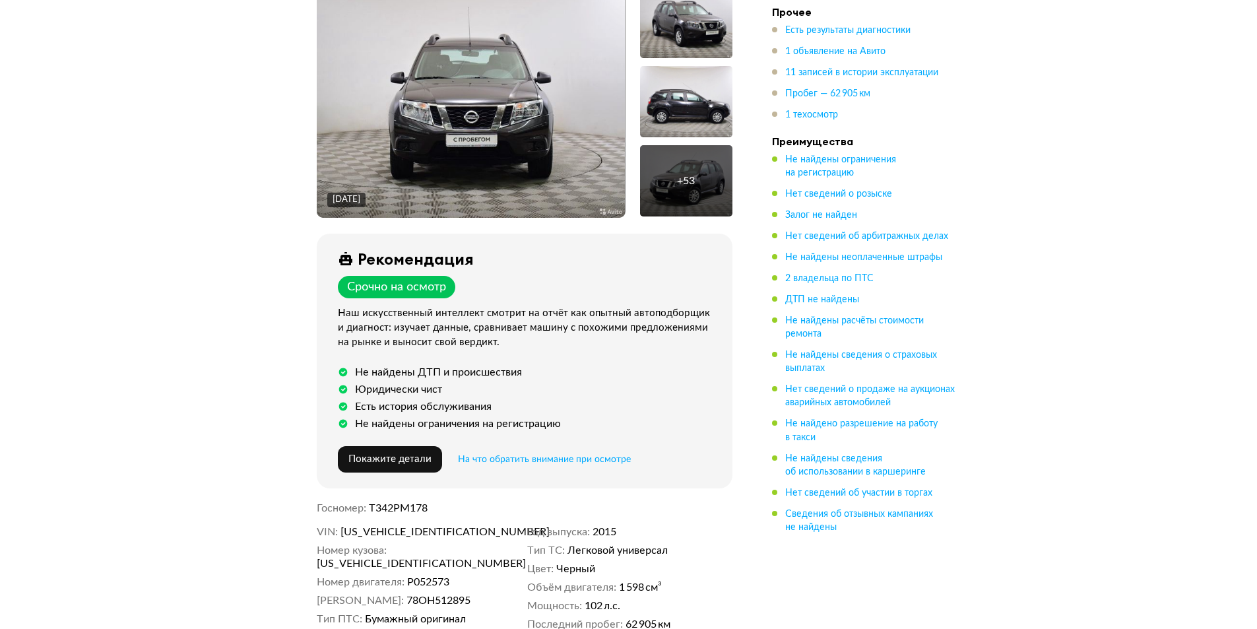
scroll to position [462, 0]
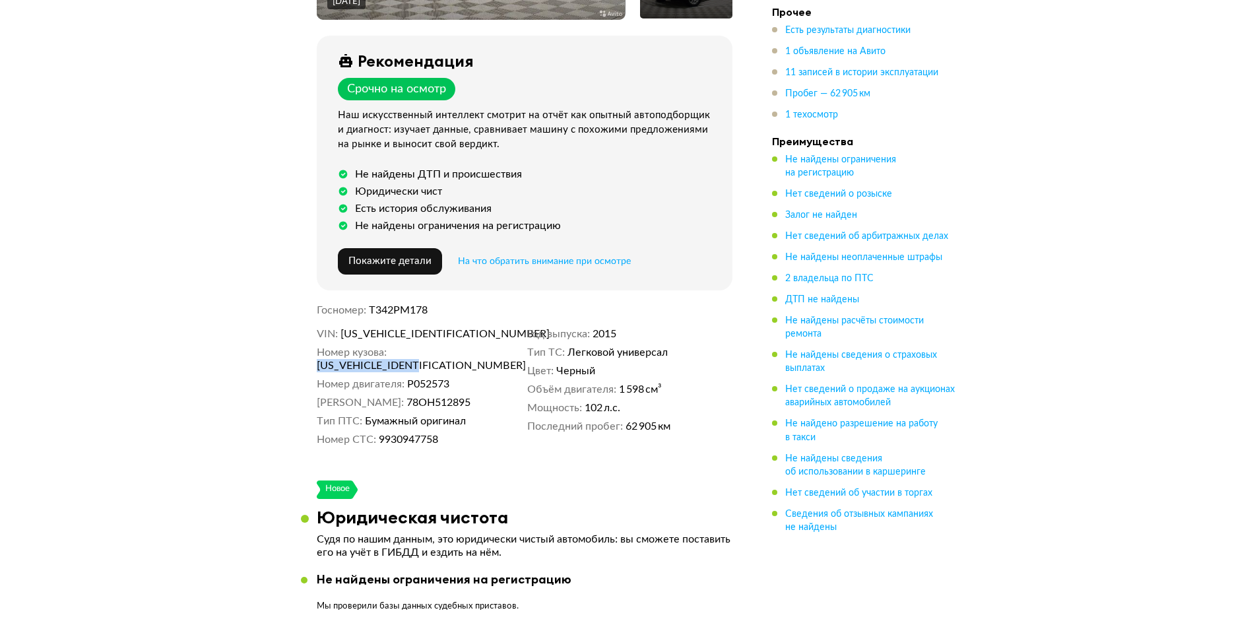
drag, startPoint x: 487, startPoint y: 350, endPoint x: 393, endPoint y: 347, distance: 94.4
click at [393, 359] on dd "Z8NHSNH8553873096" at bounding box center [419, 365] width 205 height 13
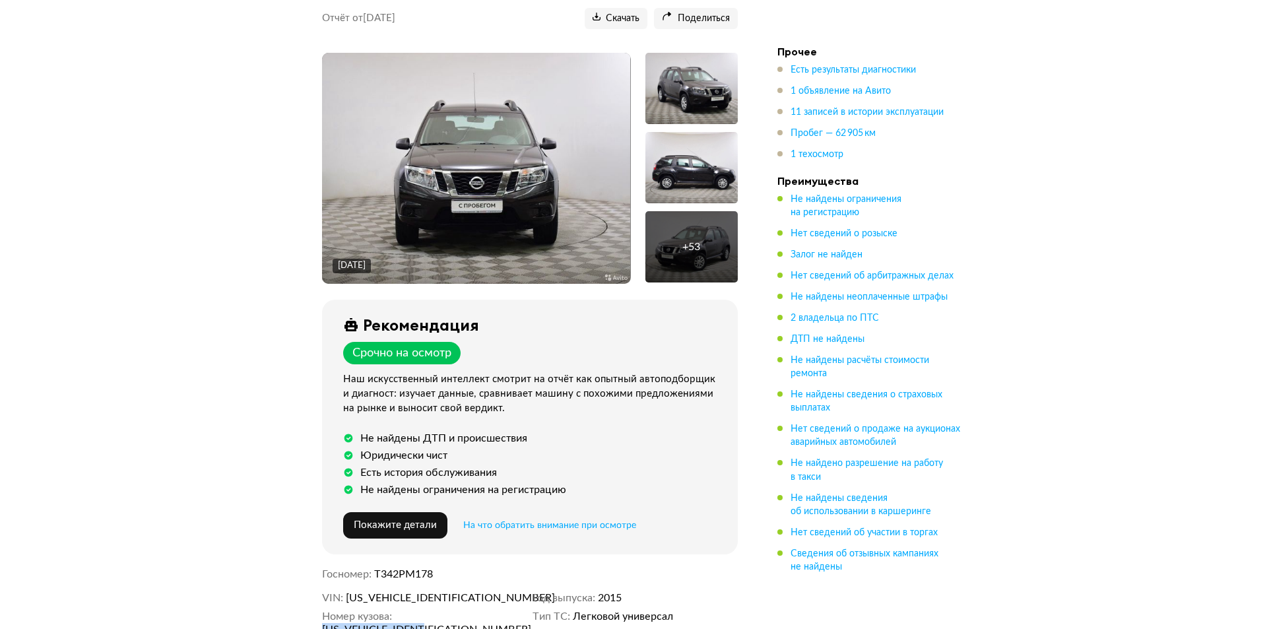
scroll to position [66, 0]
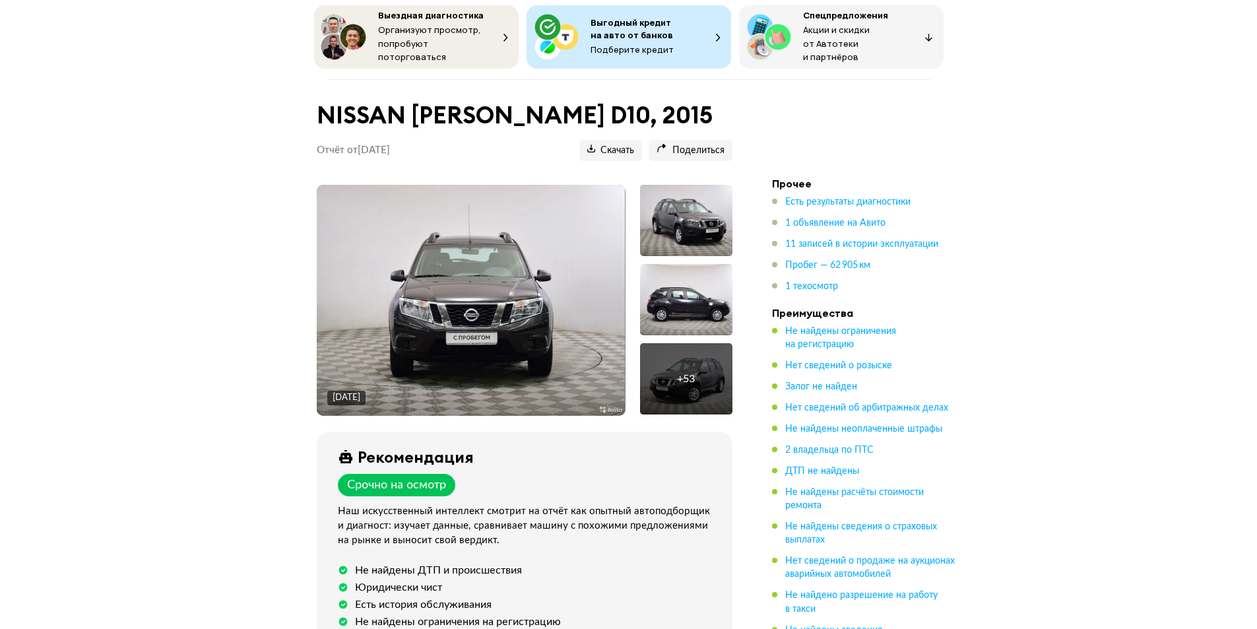
click at [462, 273] on img at bounding box center [471, 300] width 308 height 231
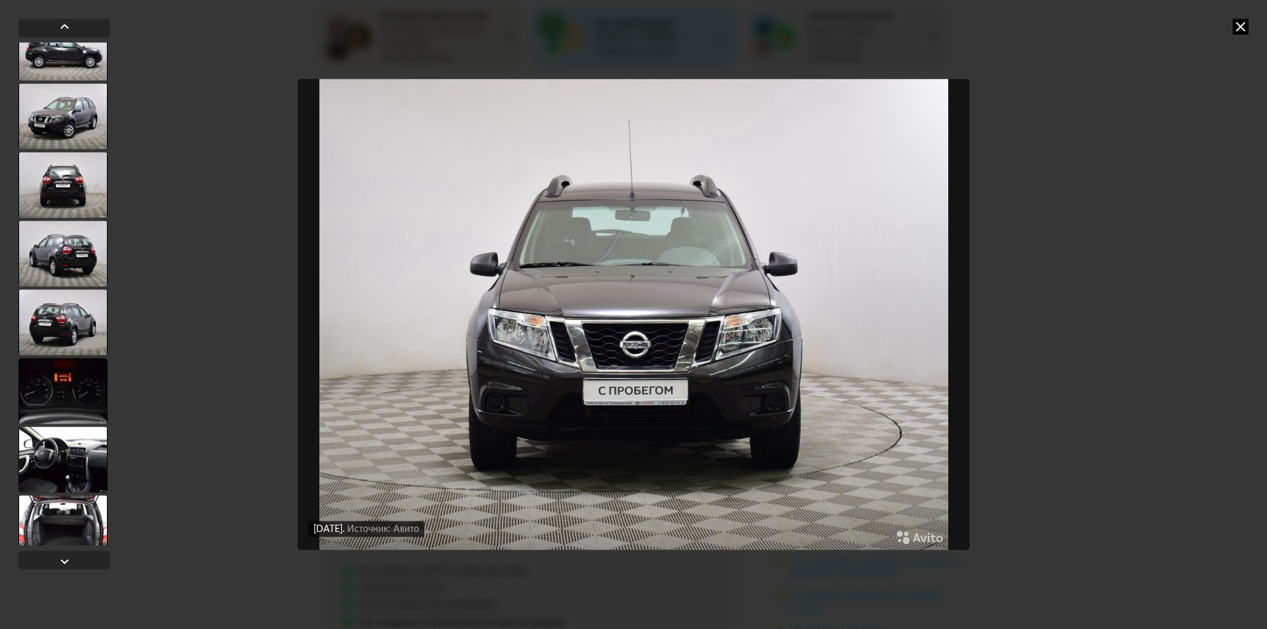
scroll to position [198, 0]
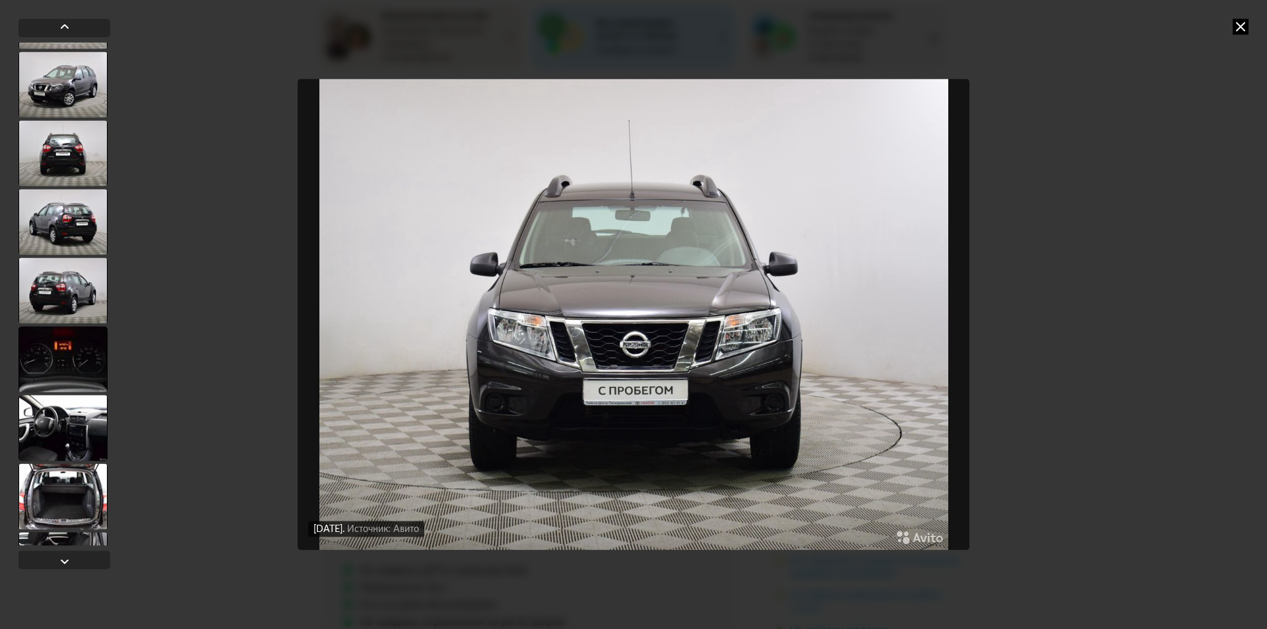
click at [77, 432] on div at bounding box center [62, 428] width 89 height 66
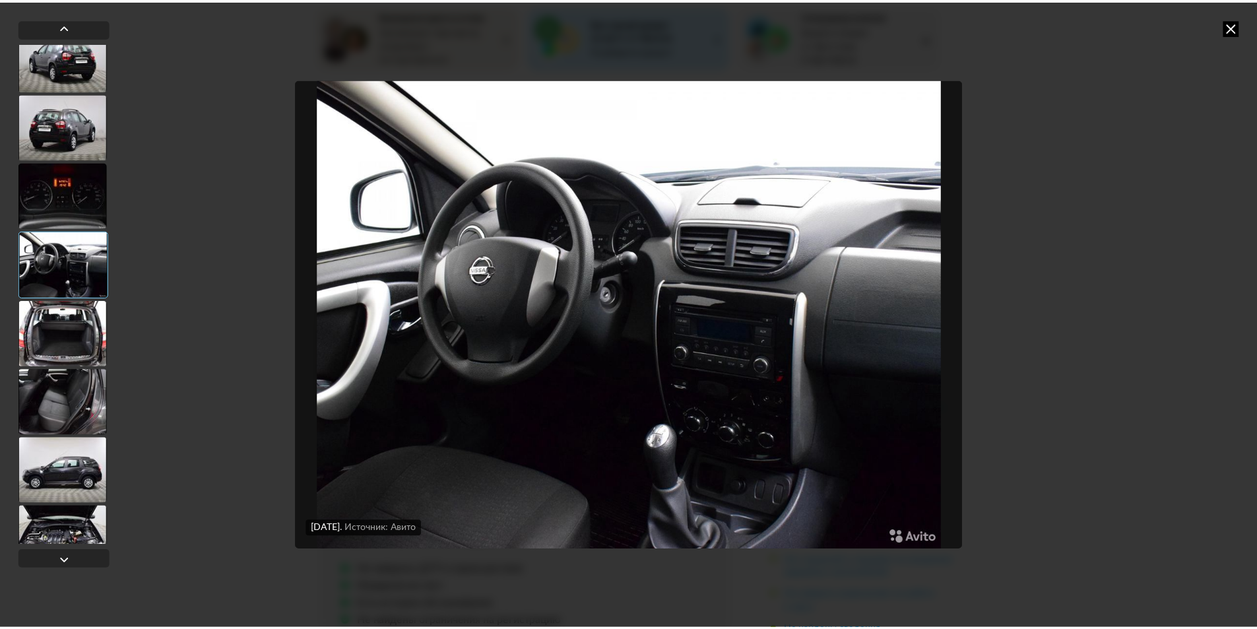
scroll to position [461, 0]
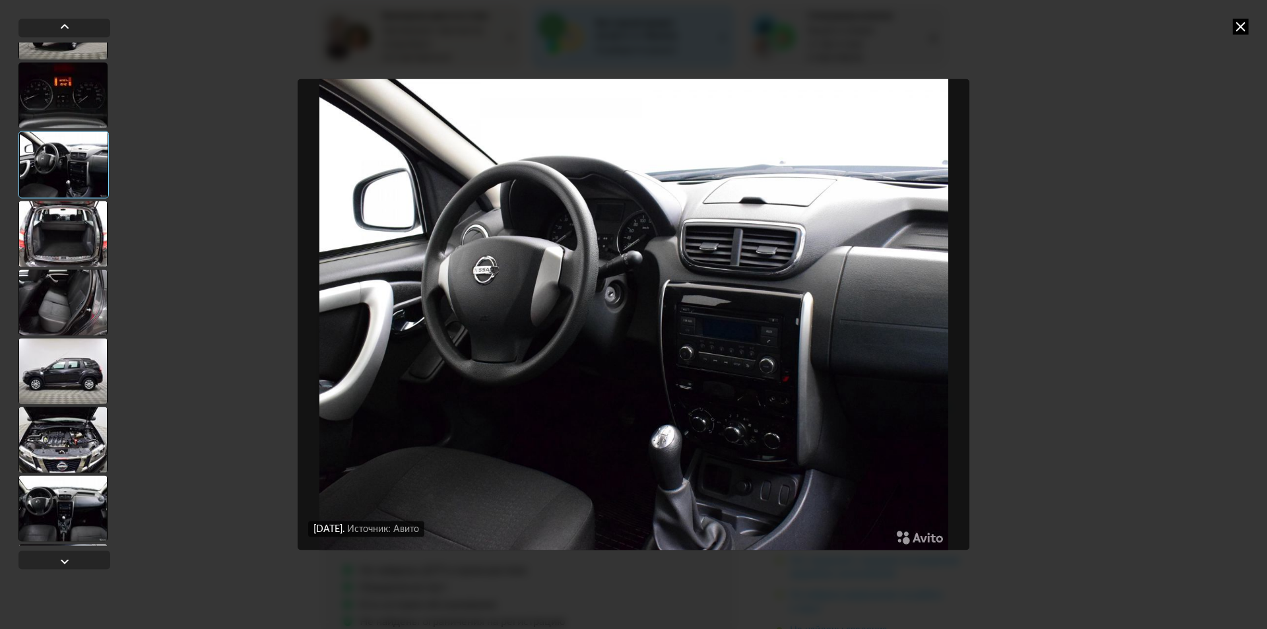
click at [61, 505] on div at bounding box center [62, 508] width 89 height 66
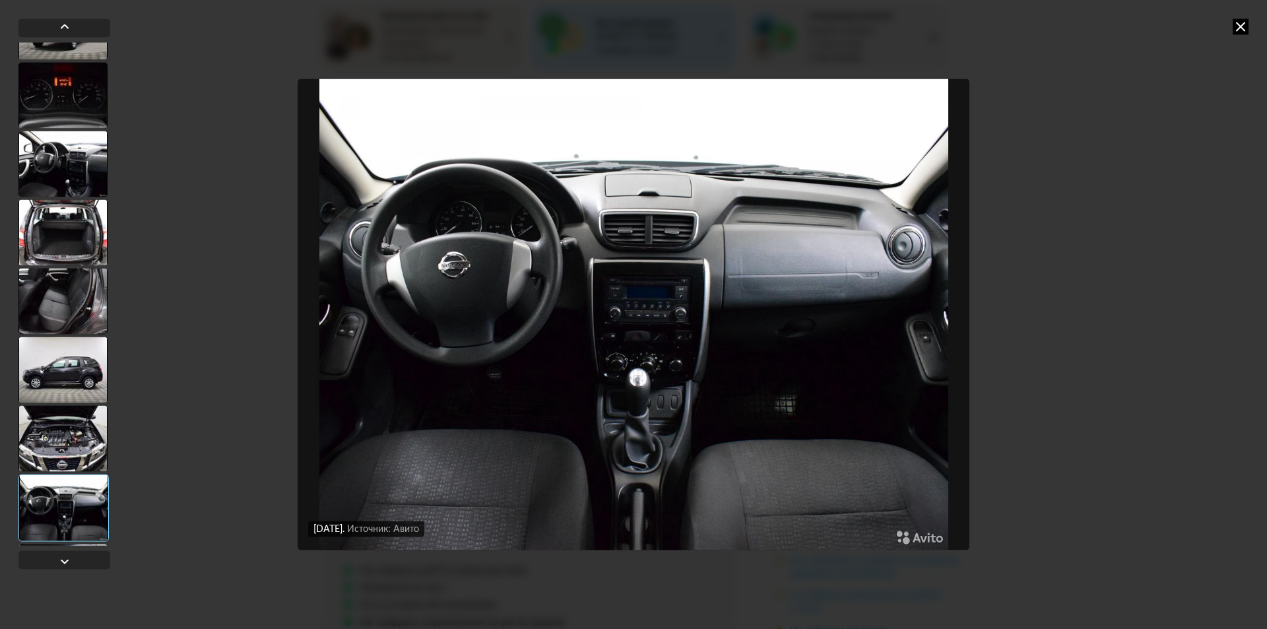
click at [618, 374] on img "Go to Slide 14" at bounding box center [634, 315] width 672 height 472
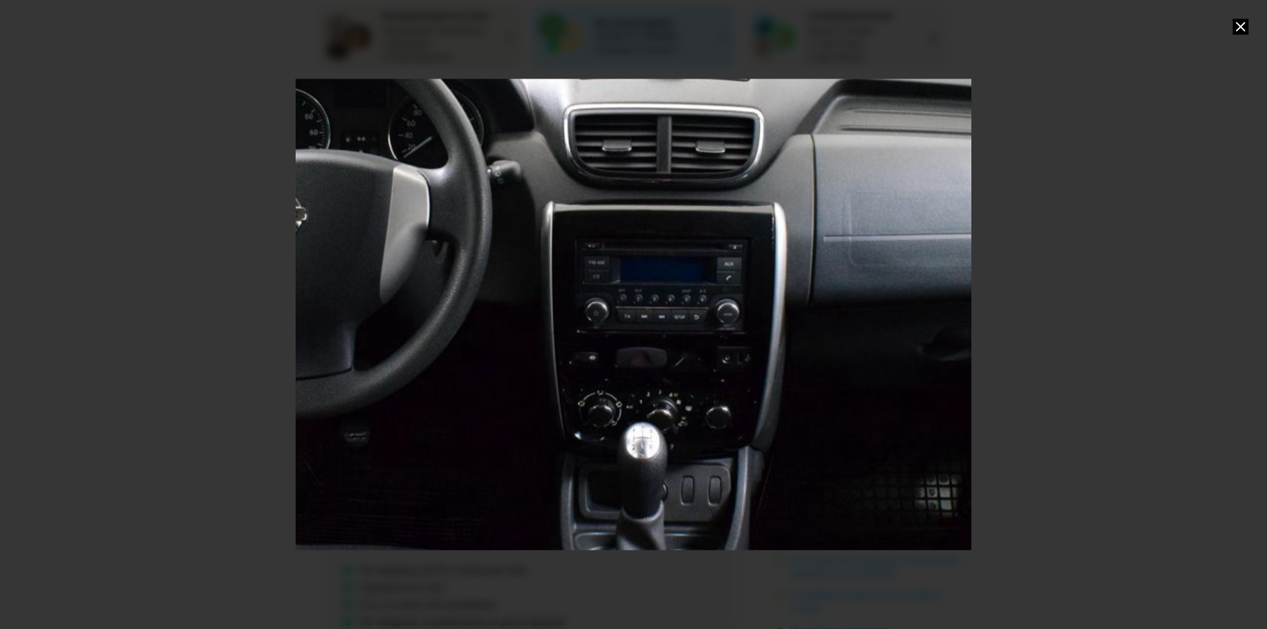
click at [618, 374] on div "Go to Slide 14" at bounding box center [634, 315] width 1352 height 944
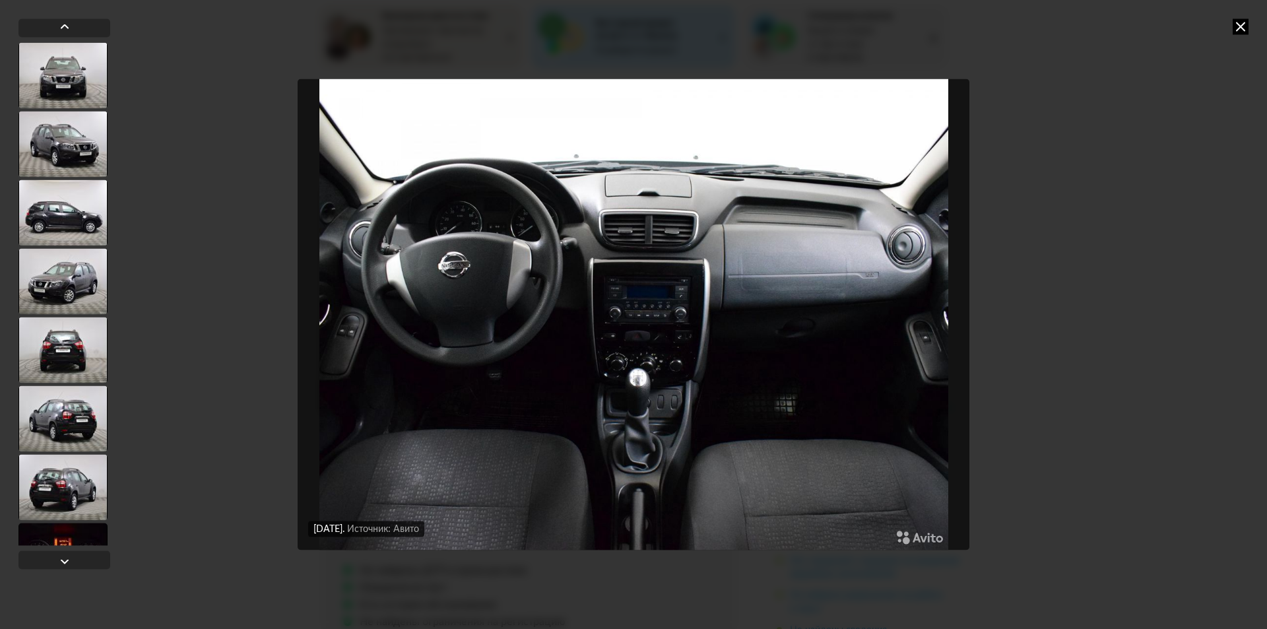
drag, startPoint x: 1245, startPoint y: 24, endPoint x: 1222, endPoint y: 23, distance: 22.5
click at [1245, 23] on icon at bounding box center [1241, 26] width 16 height 16
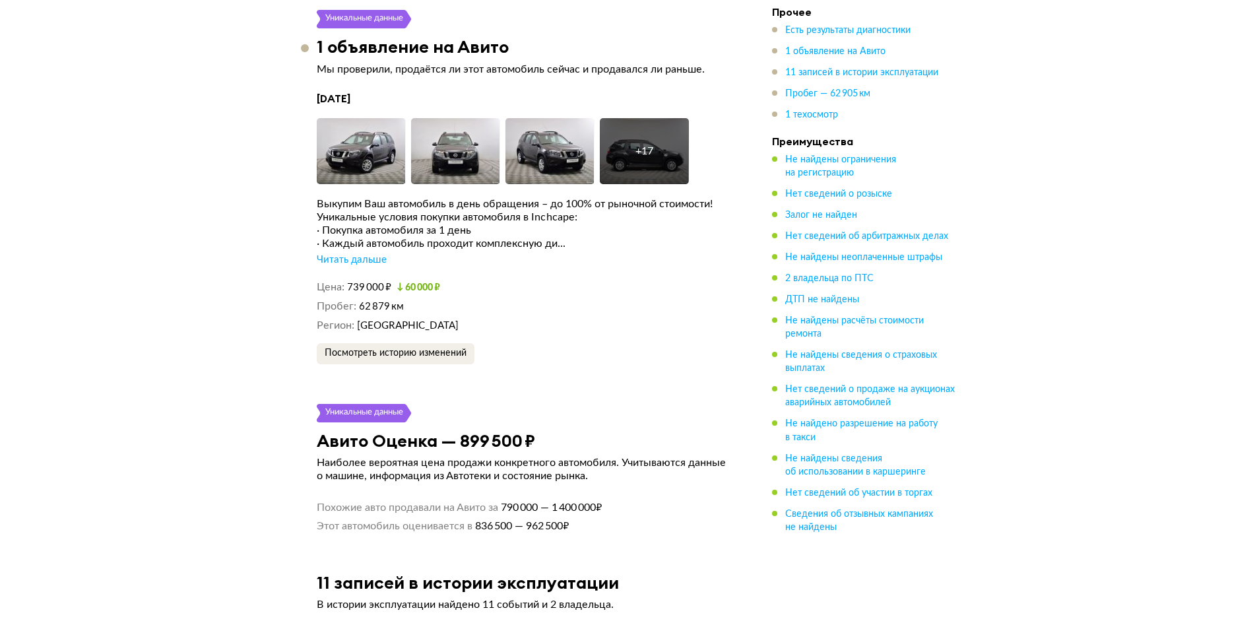
scroll to position [2706, 0]
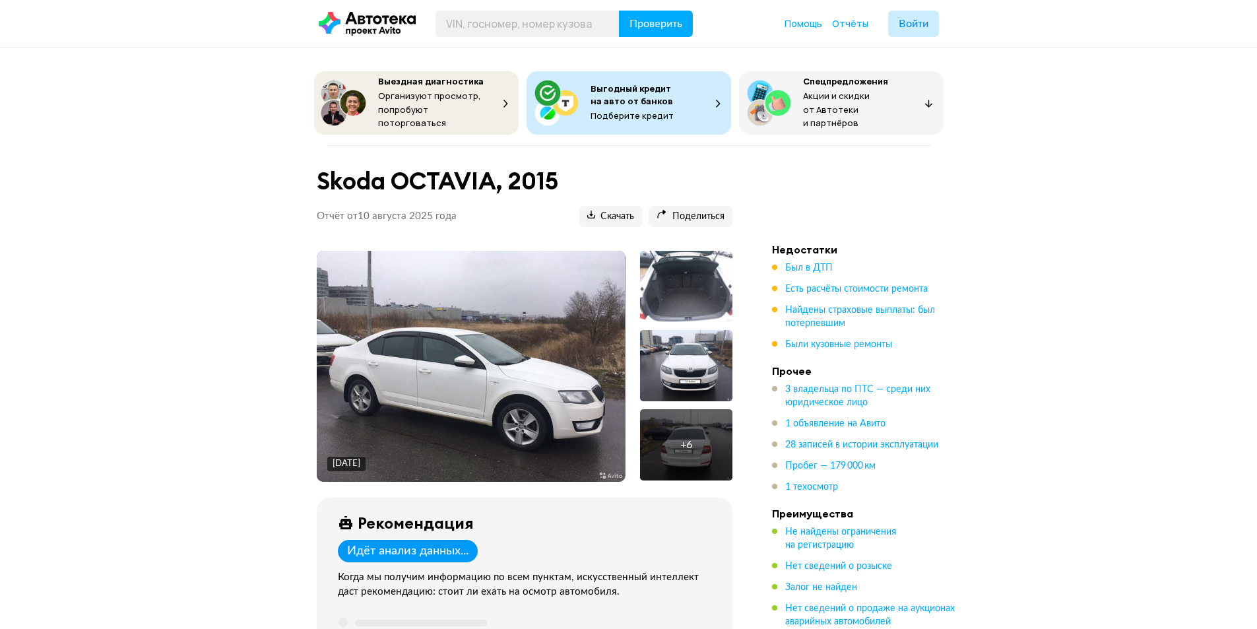
click at [448, 374] on img at bounding box center [471, 366] width 308 height 231
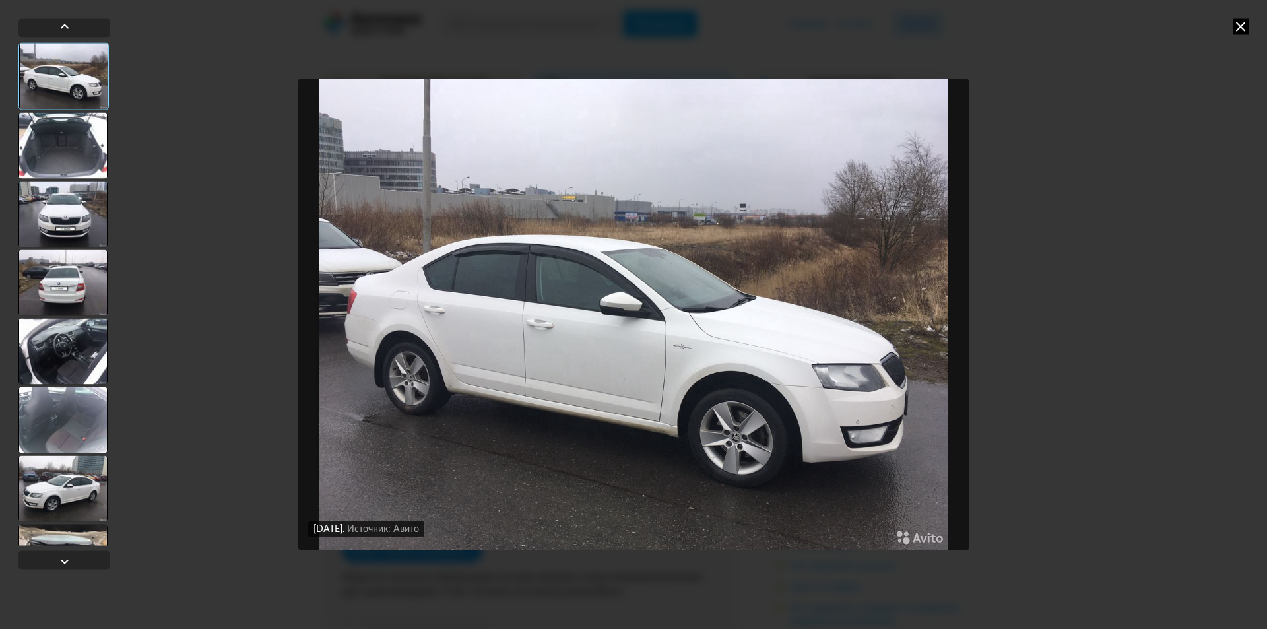
click at [63, 354] on div at bounding box center [62, 351] width 89 height 66
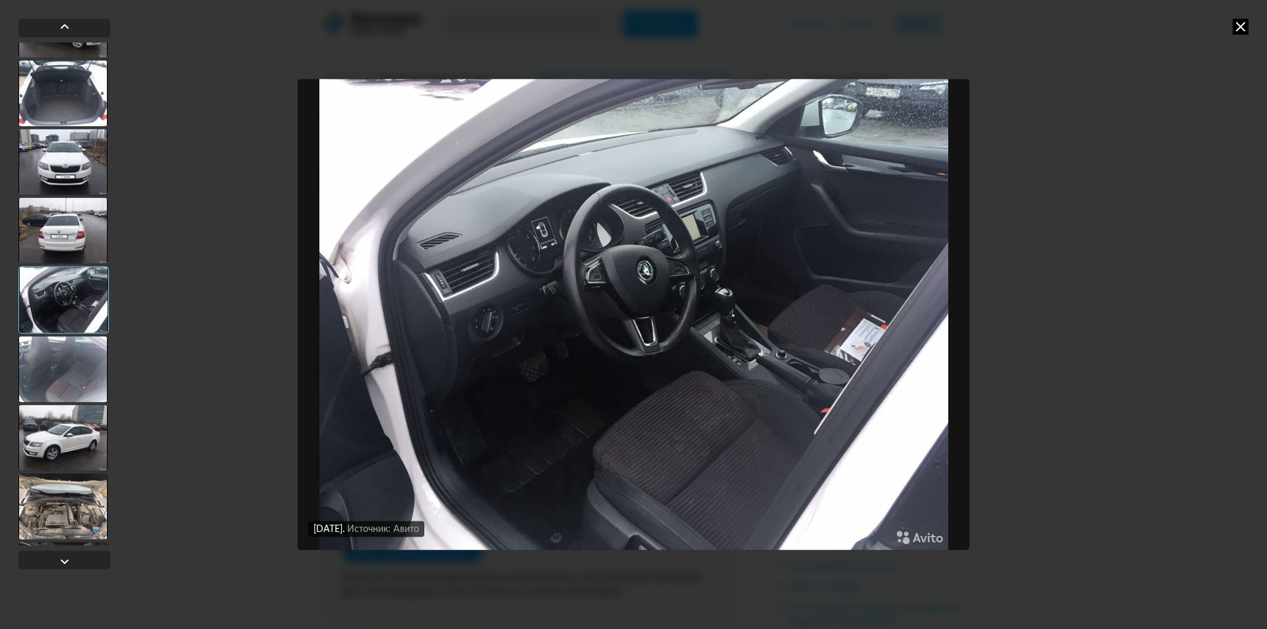
scroll to position [66, 0]
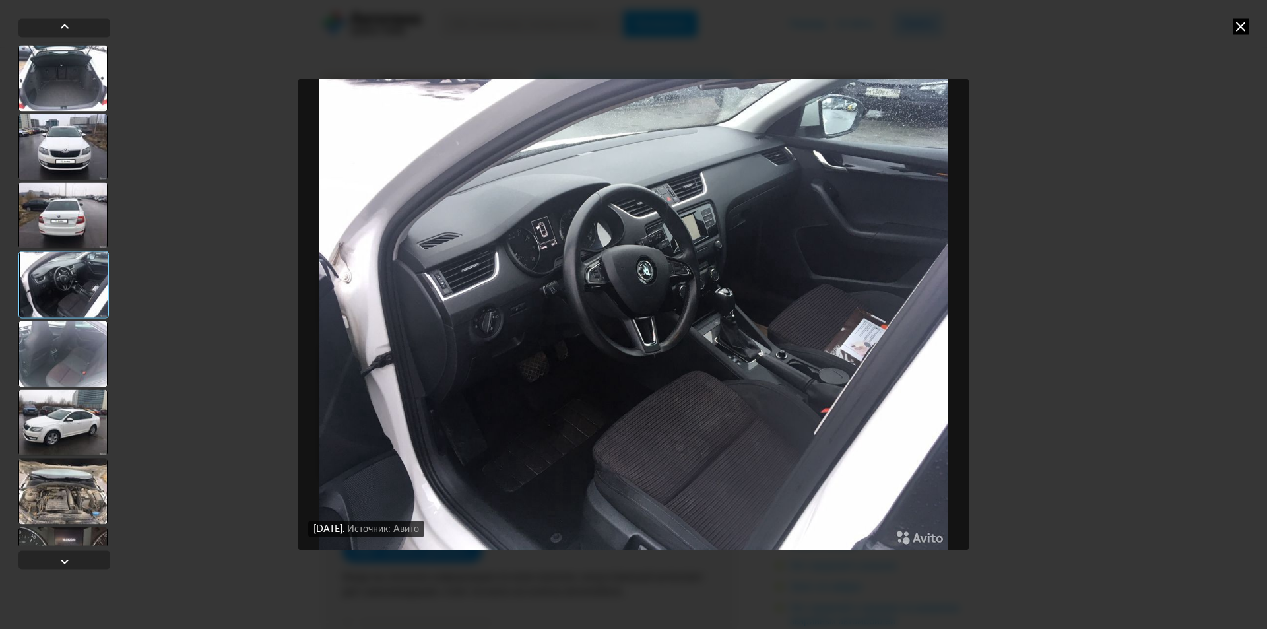
click at [75, 430] on div at bounding box center [62, 422] width 89 height 66
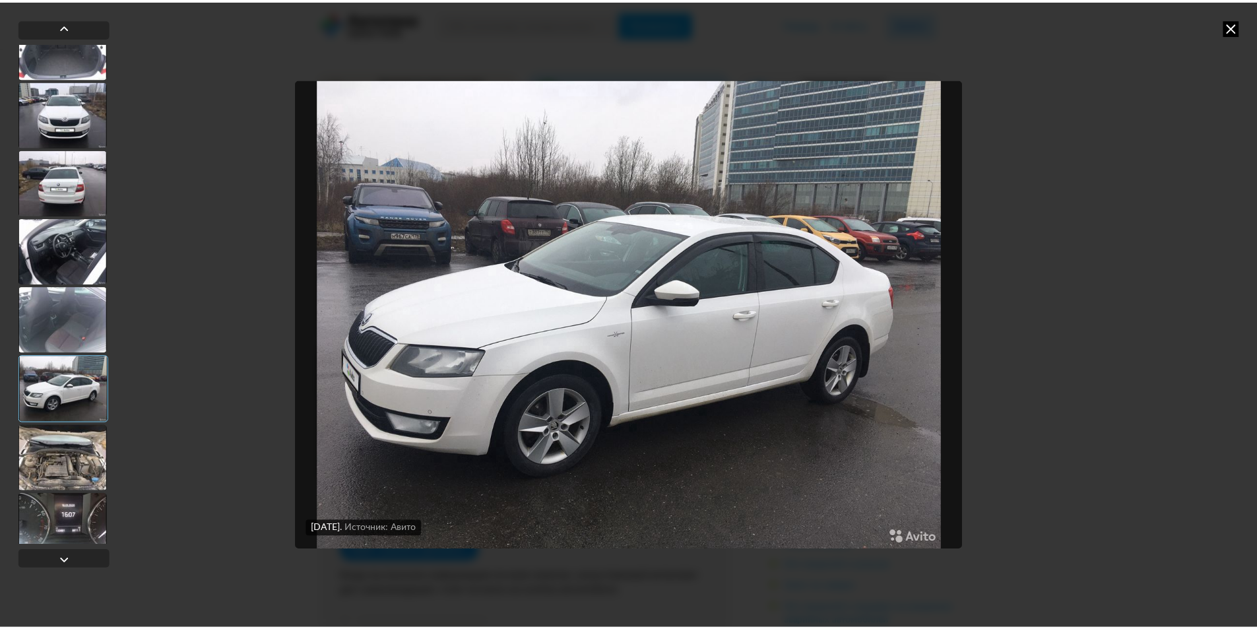
scroll to position [116, 0]
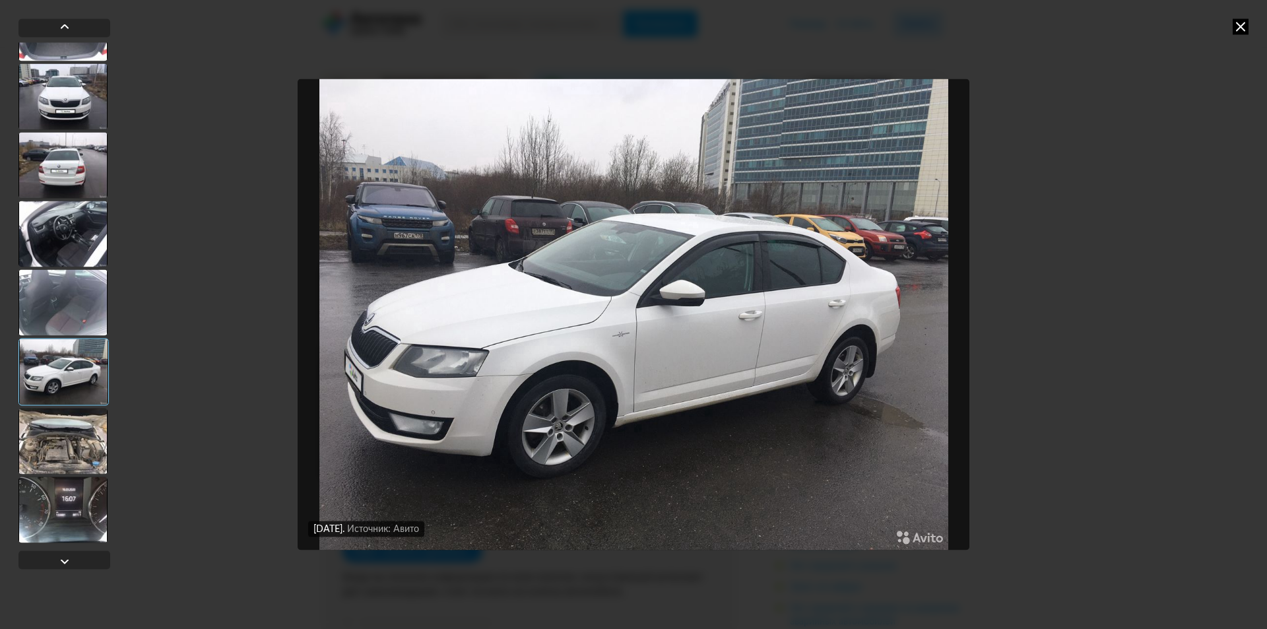
click at [69, 461] on div at bounding box center [62, 441] width 89 height 66
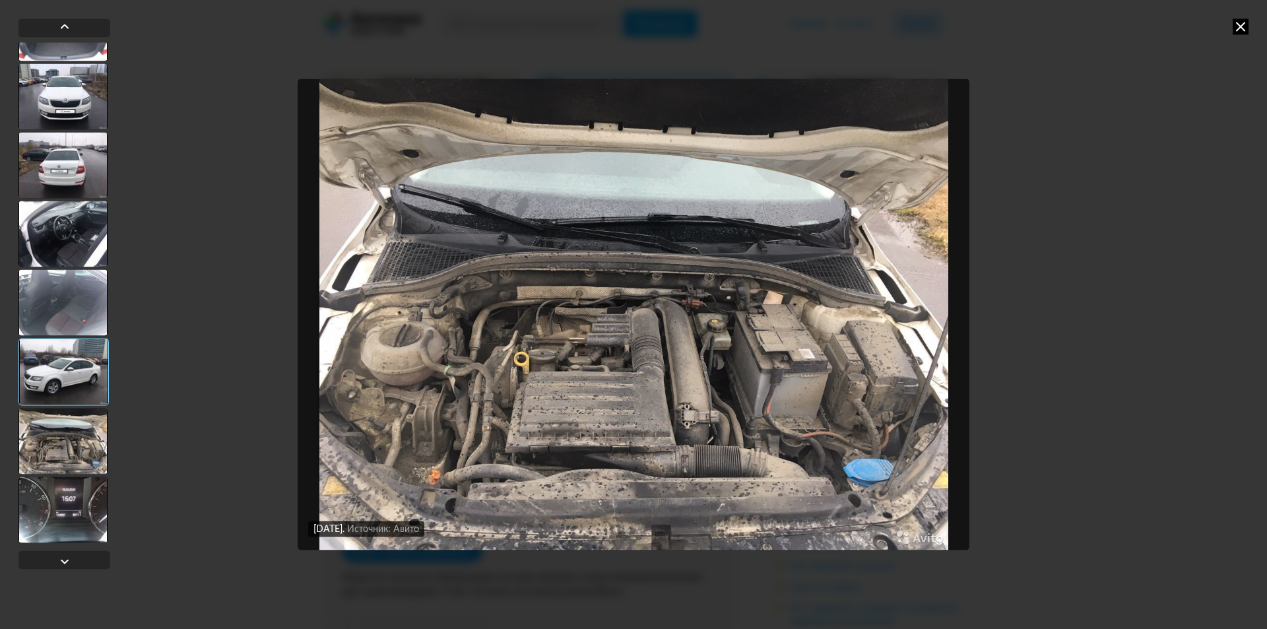
click at [76, 504] on div at bounding box center [62, 509] width 89 height 66
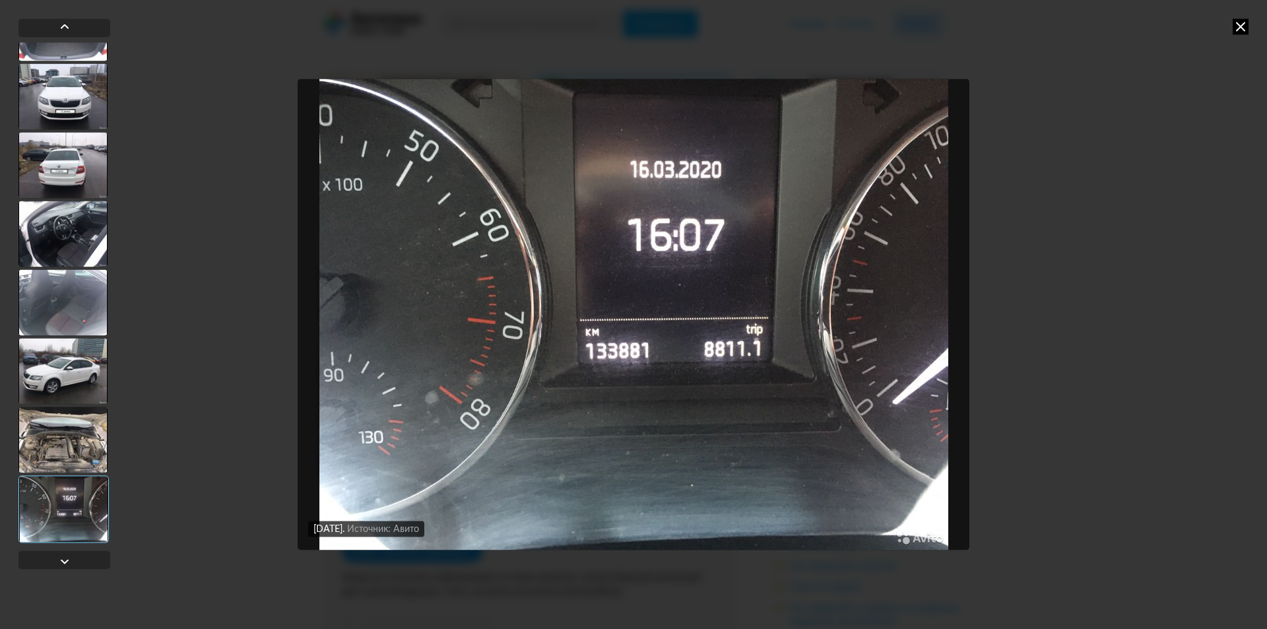
click at [69, 247] on div at bounding box center [62, 234] width 89 height 66
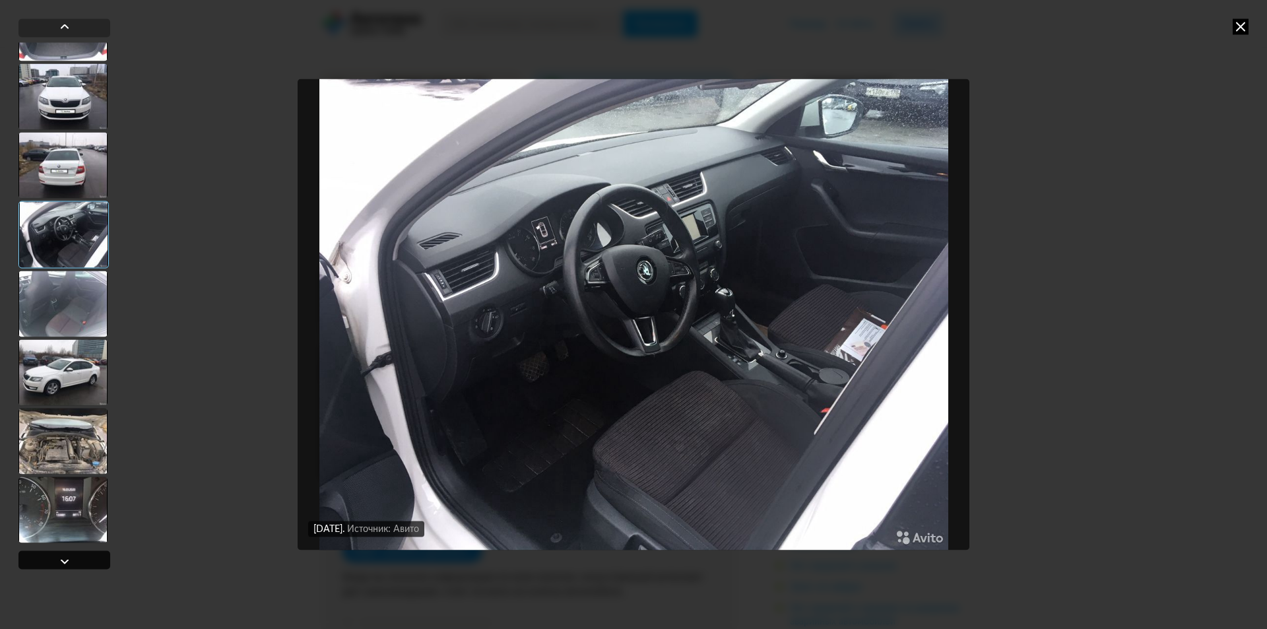
click at [63, 559] on div at bounding box center [65, 561] width 16 height 16
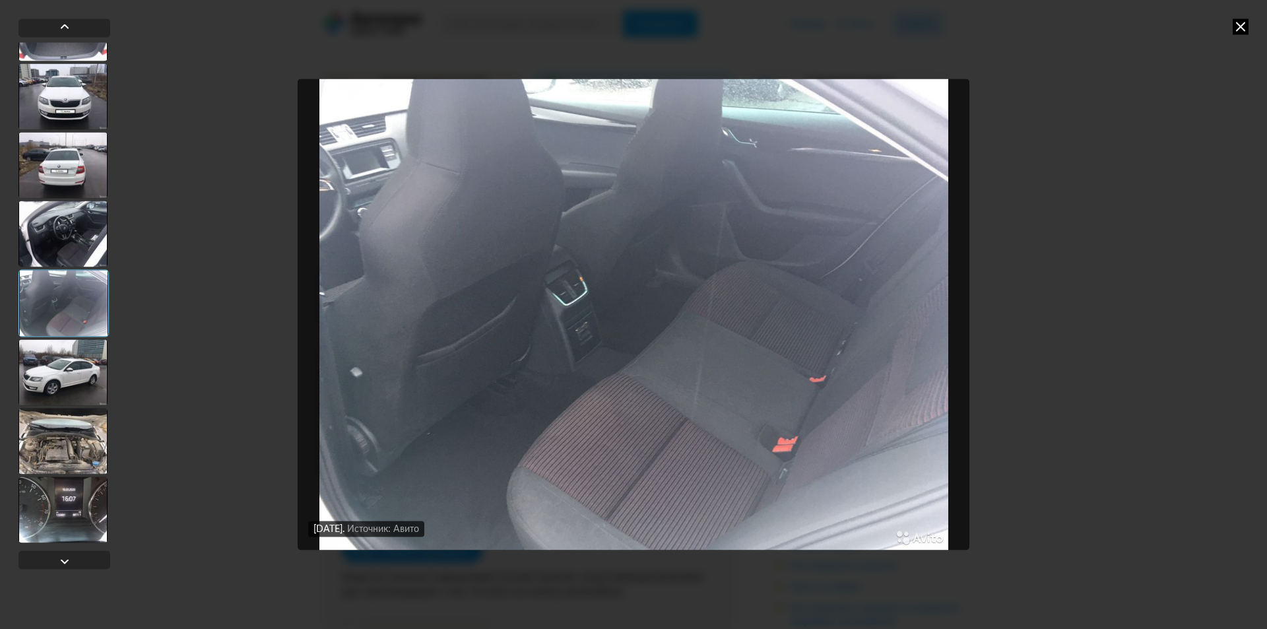
click at [1245, 28] on icon at bounding box center [1241, 26] width 16 height 16
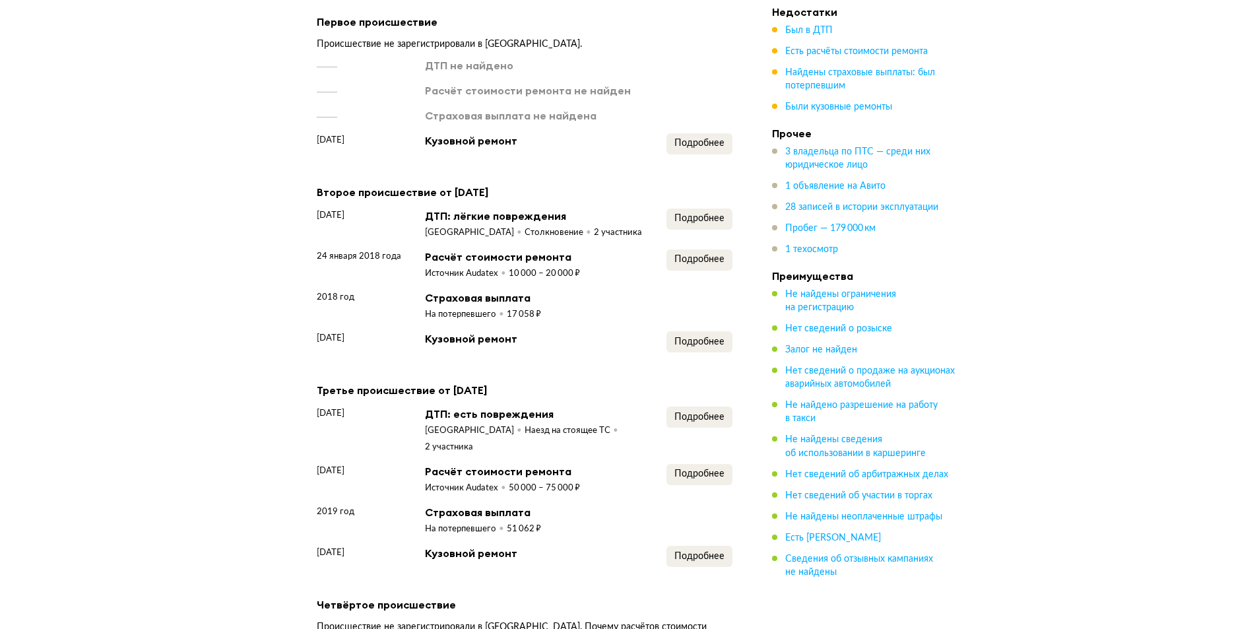
scroll to position [1980, 0]
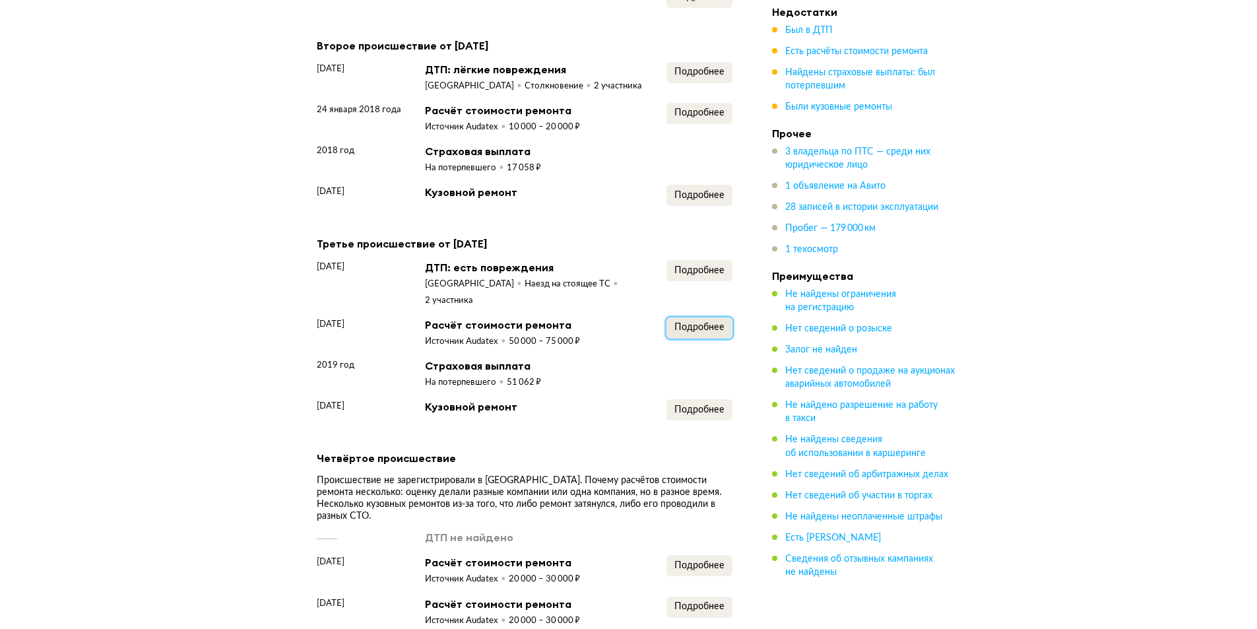
click at [704, 317] on button "Подробнее" at bounding box center [700, 327] width 66 height 21
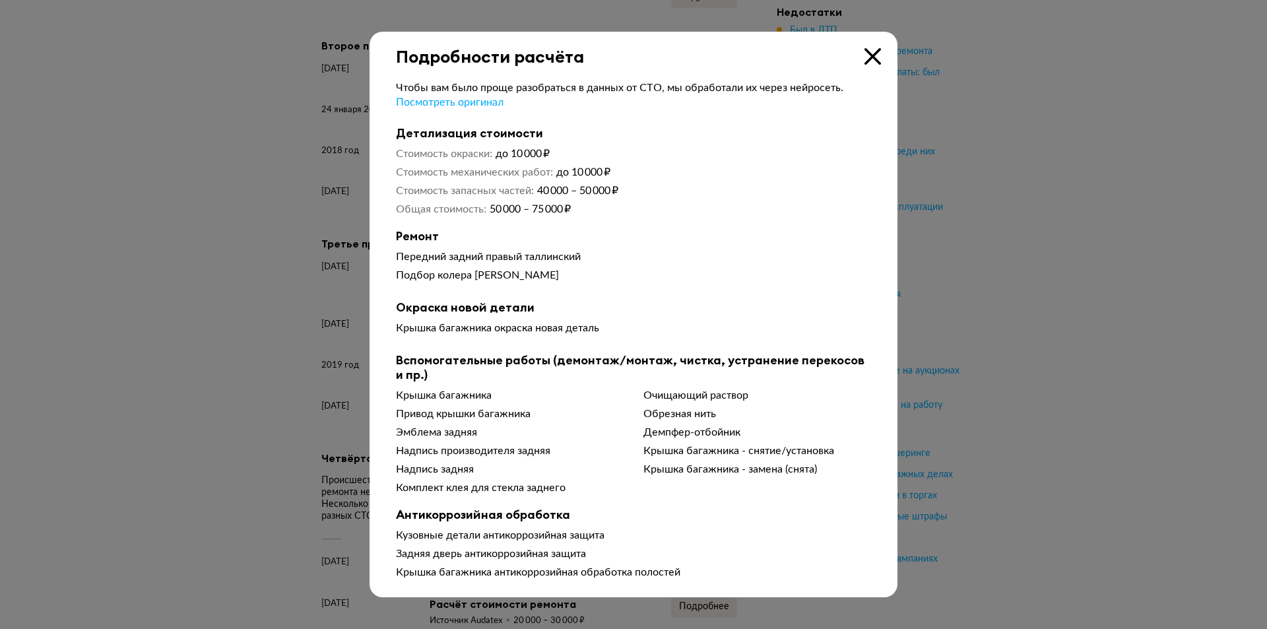
click at [281, 256] on div at bounding box center [633, 314] width 1267 height 629
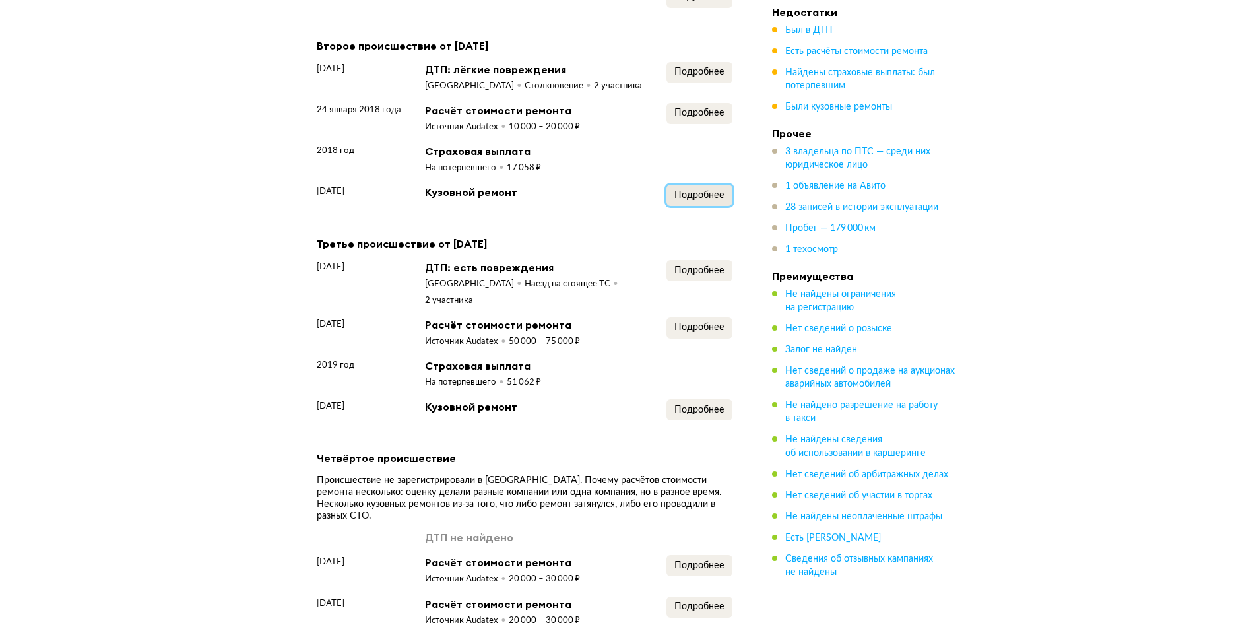
click at [713, 191] on span "Подробнее" at bounding box center [699, 195] width 50 height 9
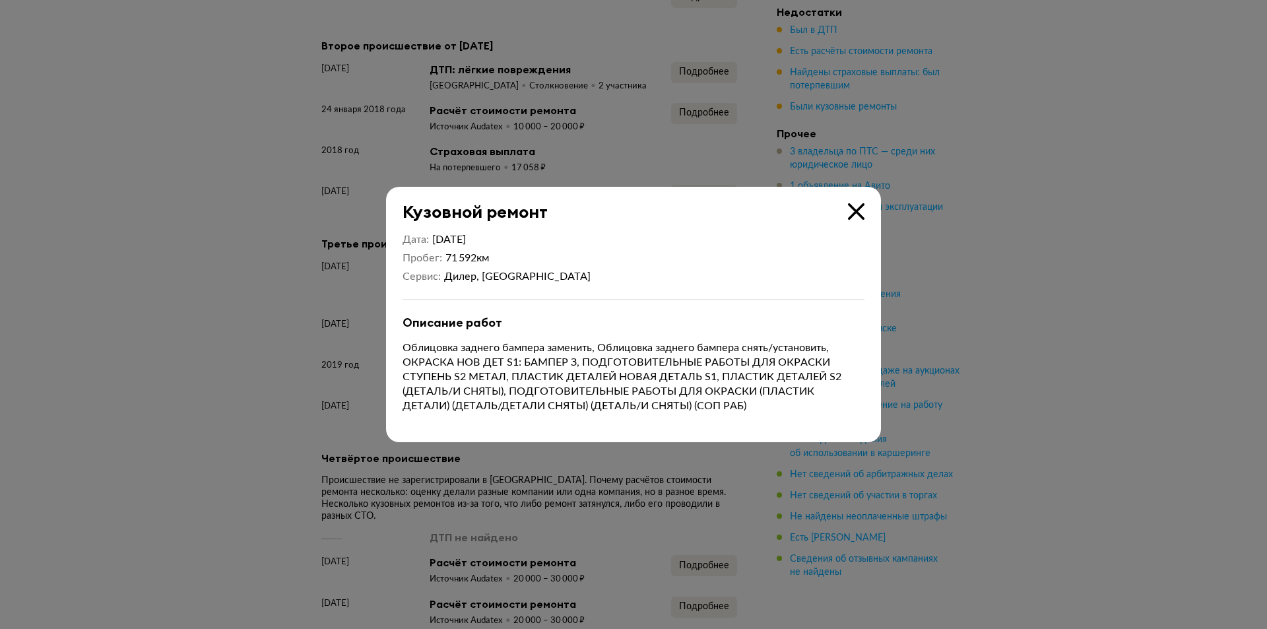
click at [261, 188] on div at bounding box center [633, 314] width 1267 height 629
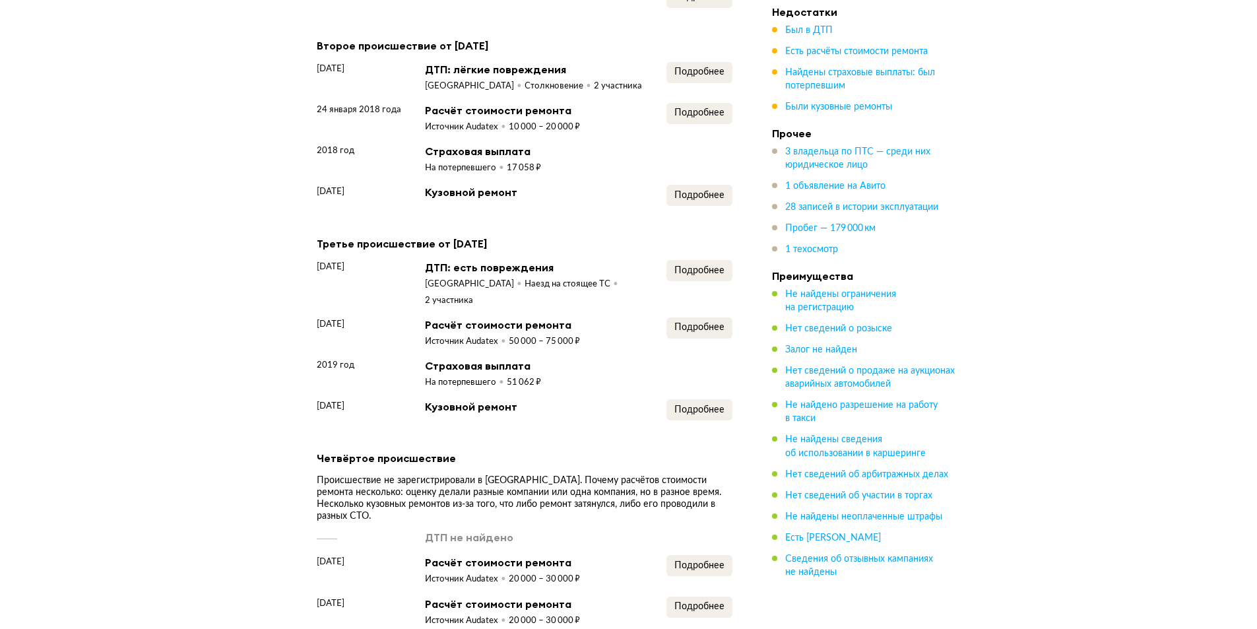
scroll to position [2244, 0]
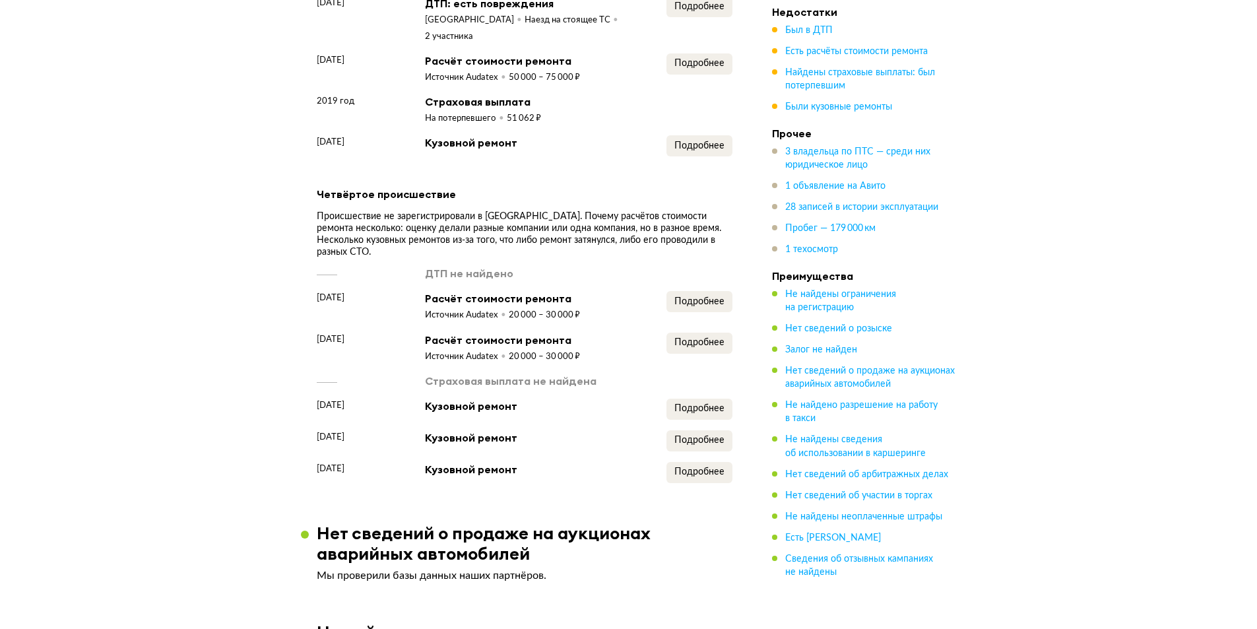
click at [709, 333] on div "Подробнее" at bounding box center [700, 348] width 66 height 30
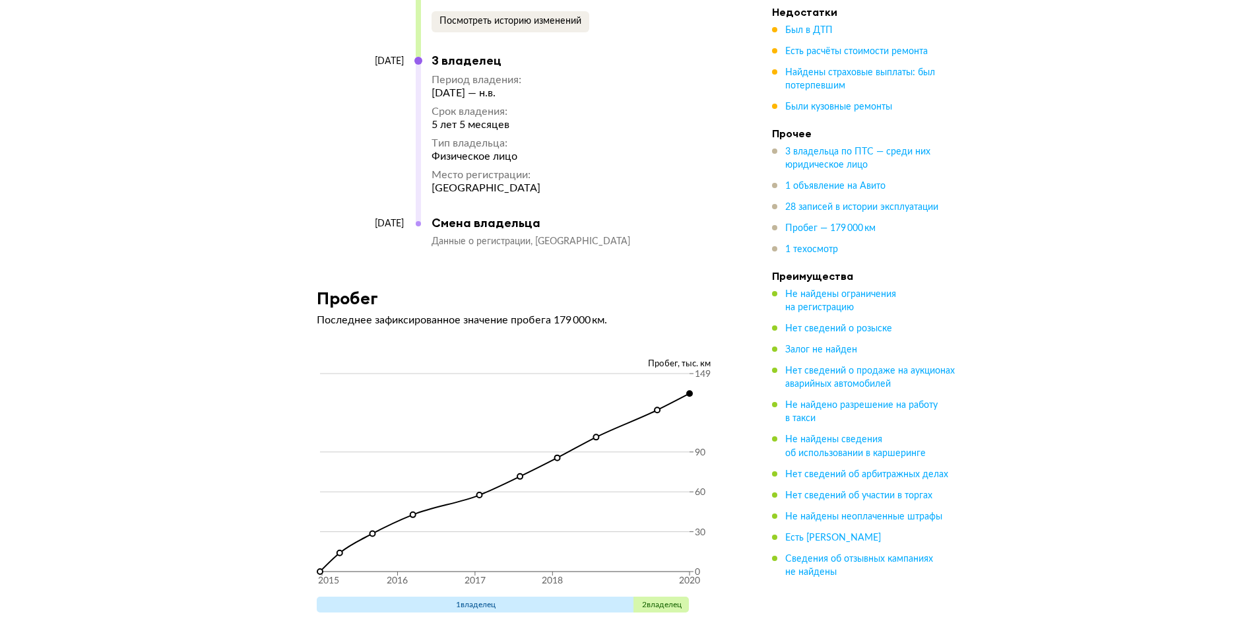
scroll to position [6203, 0]
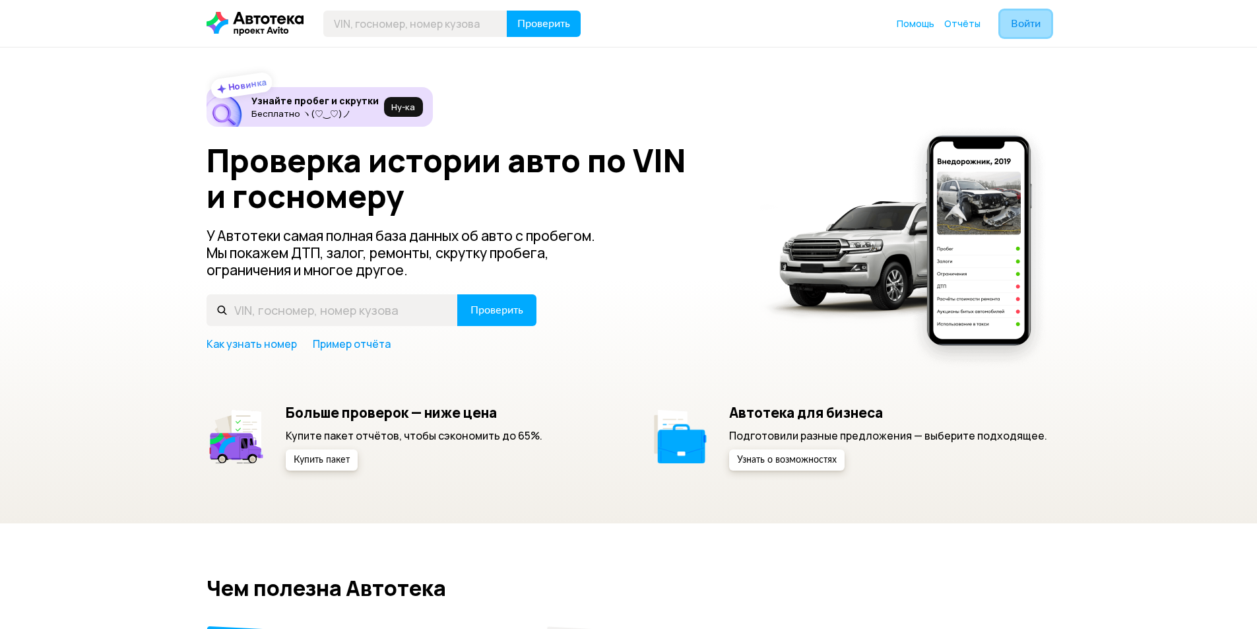
click at [1024, 27] on span "Войти" at bounding box center [1026, 23] width 30 height 11
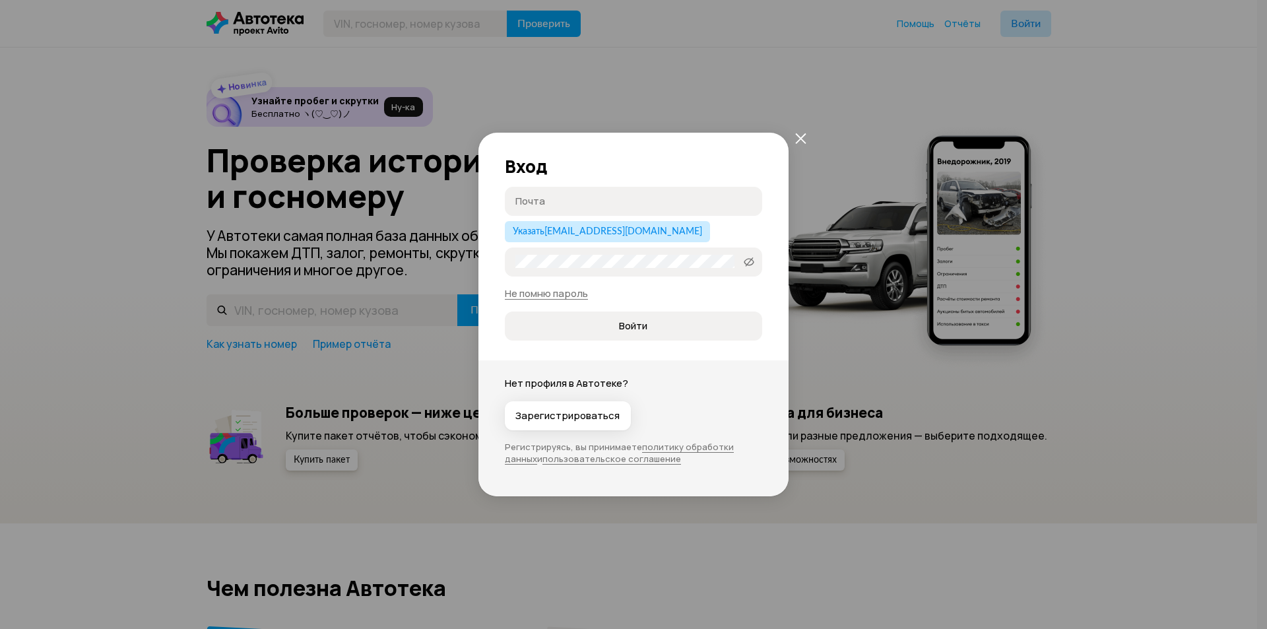
type input "[EMAIL_ADDRESS][PERSON_NAME][DOMAIN_NAME]"
click at [626, 332] on span "Войти" at bounding box center [633, 325] width 28 height 13
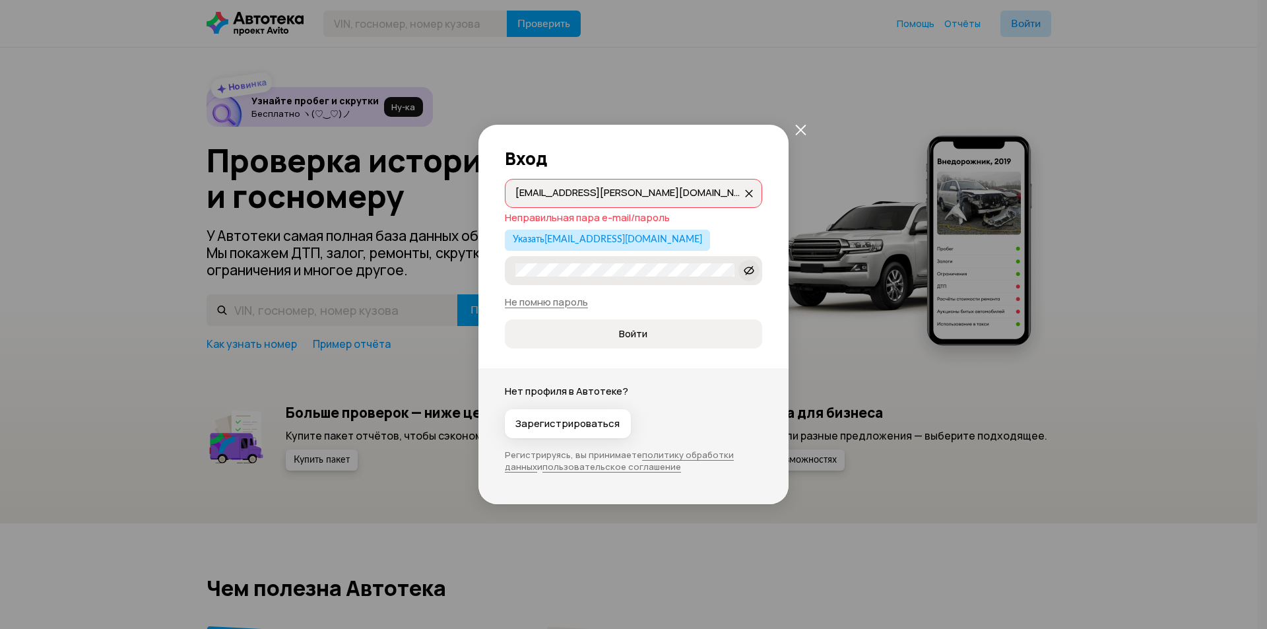
click at [749, 271] on icon at bounding box center [749, 269] width 11 height 13
drag, startPoint x: 662, startPoint y: 284, endPoint x: 473, endPoint y: 251, distance: 191.6
click at [473, 251] on div "Вход Vododohov.Aleksey@sigma.spb.ru Vododohov.Aleksey@sigma.spb.ru Неправильная…" at bounding box center [633, 314] width 1267 height 629
click at [615, 331] on span "Войти" at bounding box center [633, 333] width 236 height 13
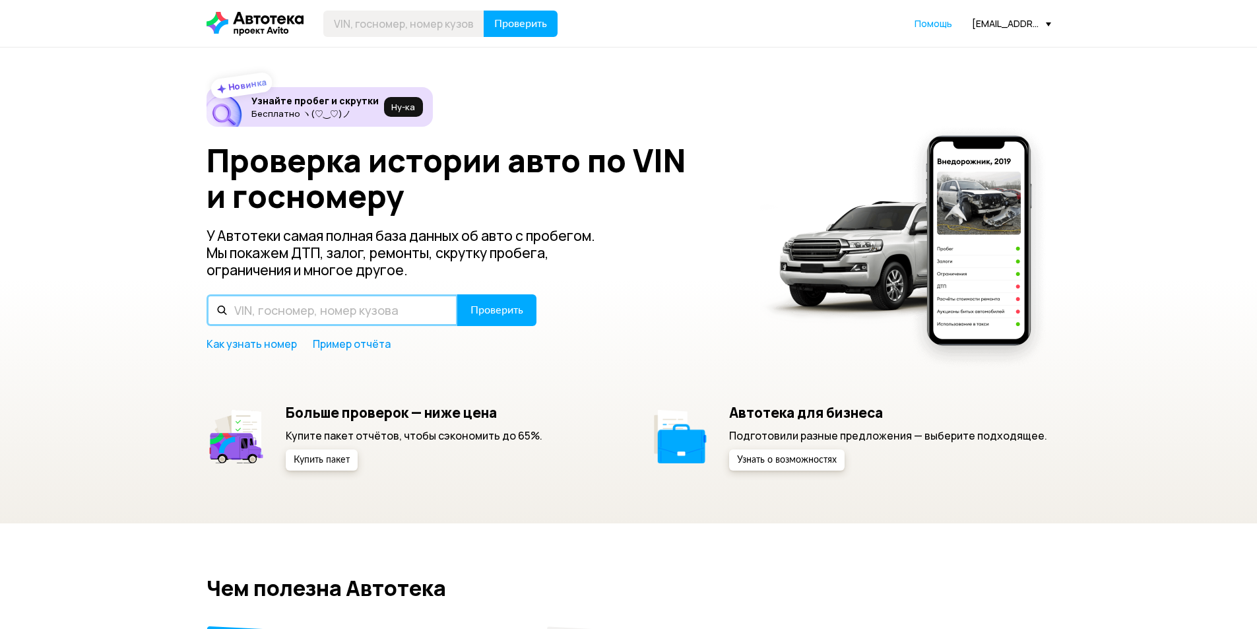
click at [335, 306] on input "text" at bounding box center [332, 310] width 251 height 32
type input "D"
type input "В715ВМ252"
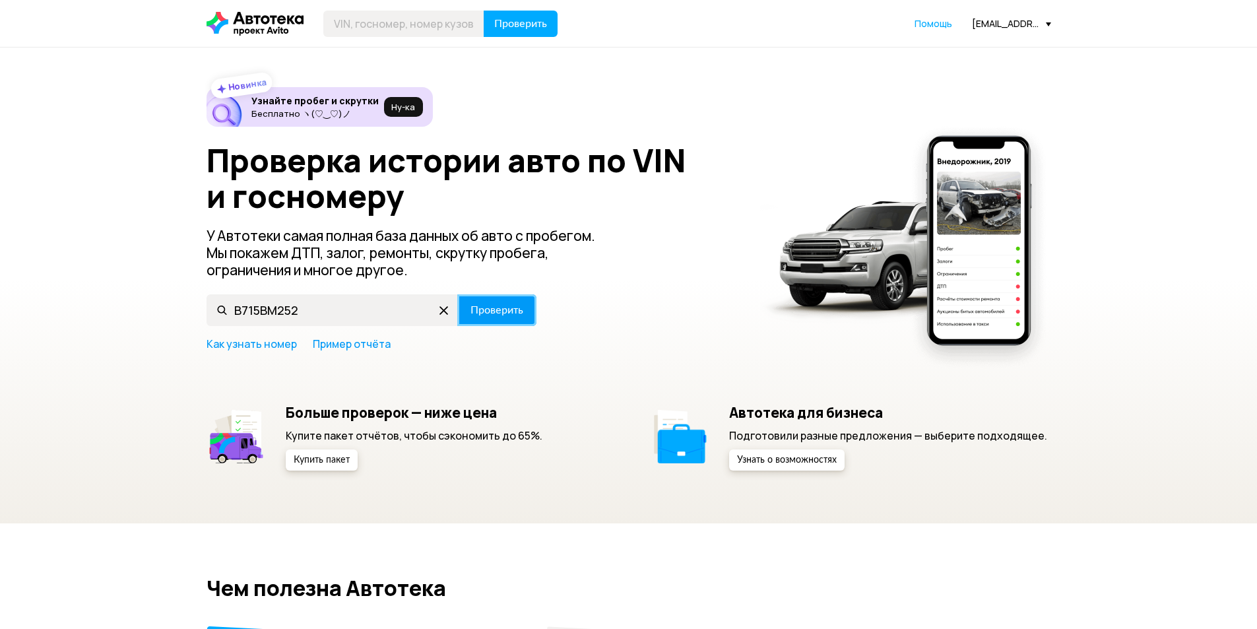
click at [472, 315] on span "Проверить" at bounding box center [497, 310] width 53 height 11
click at [498, 311] on span "Проверить" at bounding box center [497, 310] width 53 height 11
click at [441, 308] on icon at bounding box center [444, 310] width 21 height 21
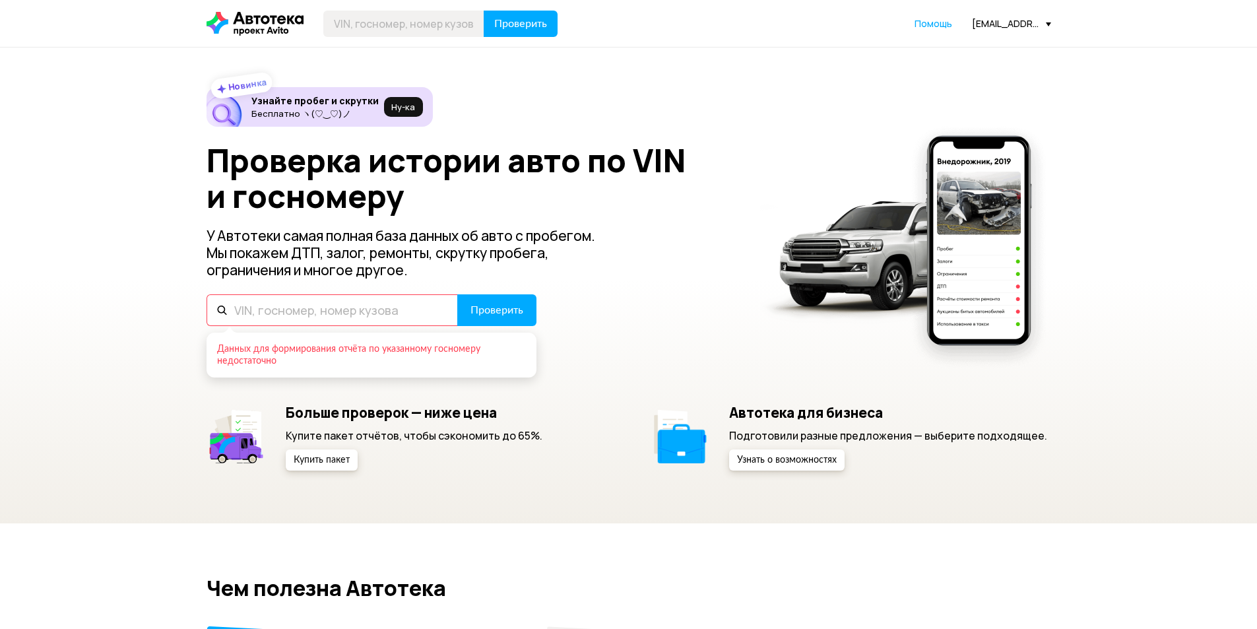
click at [353, 309] on input "text" at bounding box center [332, 310] width 251 height 32
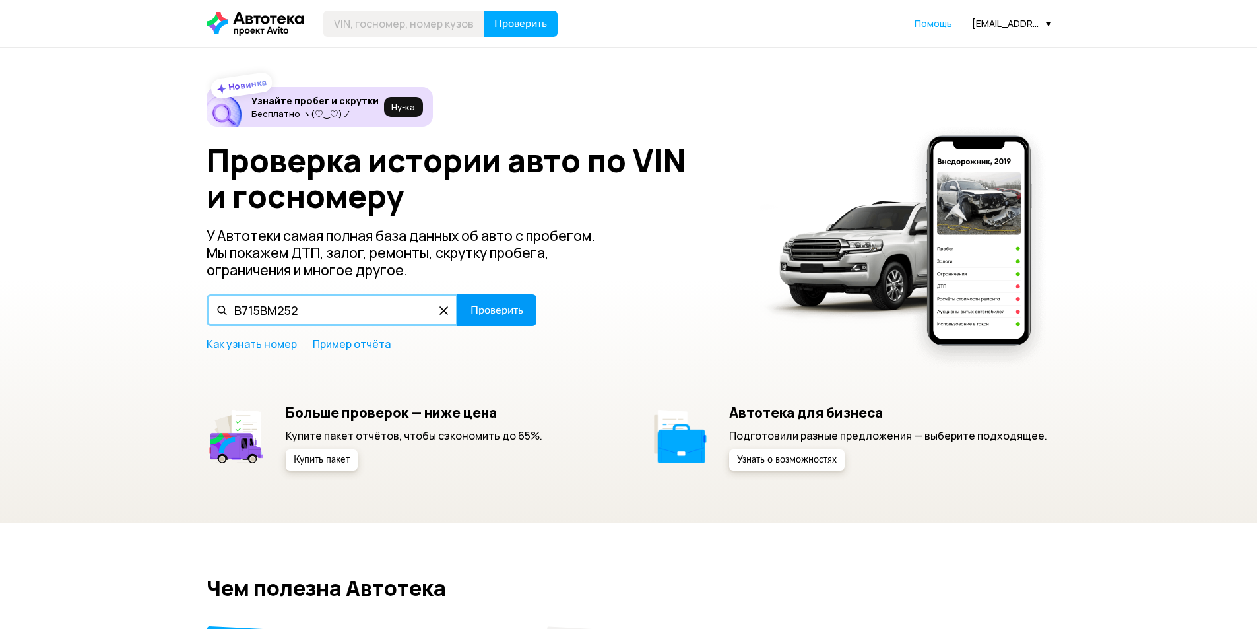
type input "В715ВМ252"
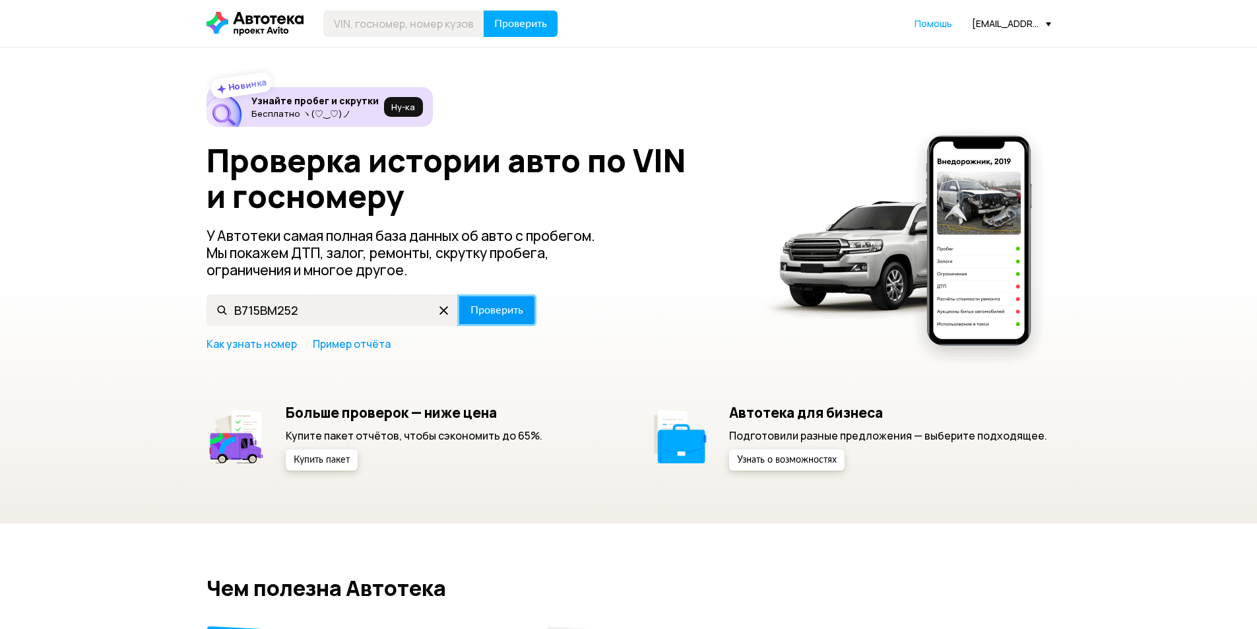
click at [504, 313] on span "Проверить" at bounding box center [497, 310] width 53 height 11
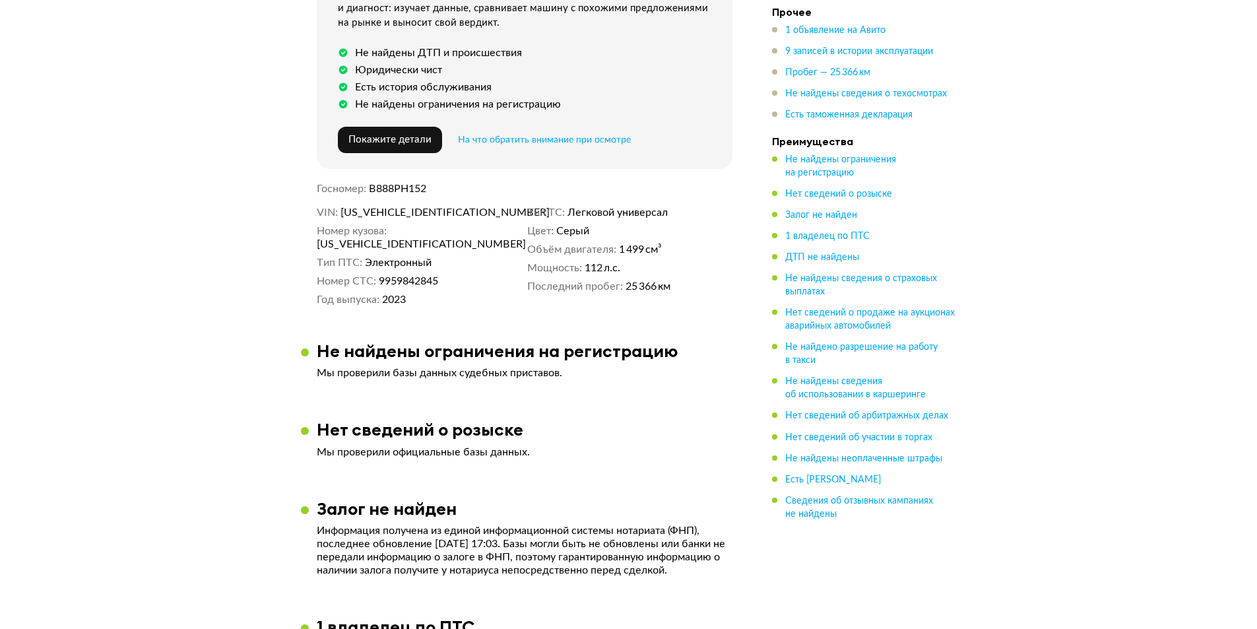
scroll to position [462, 0]
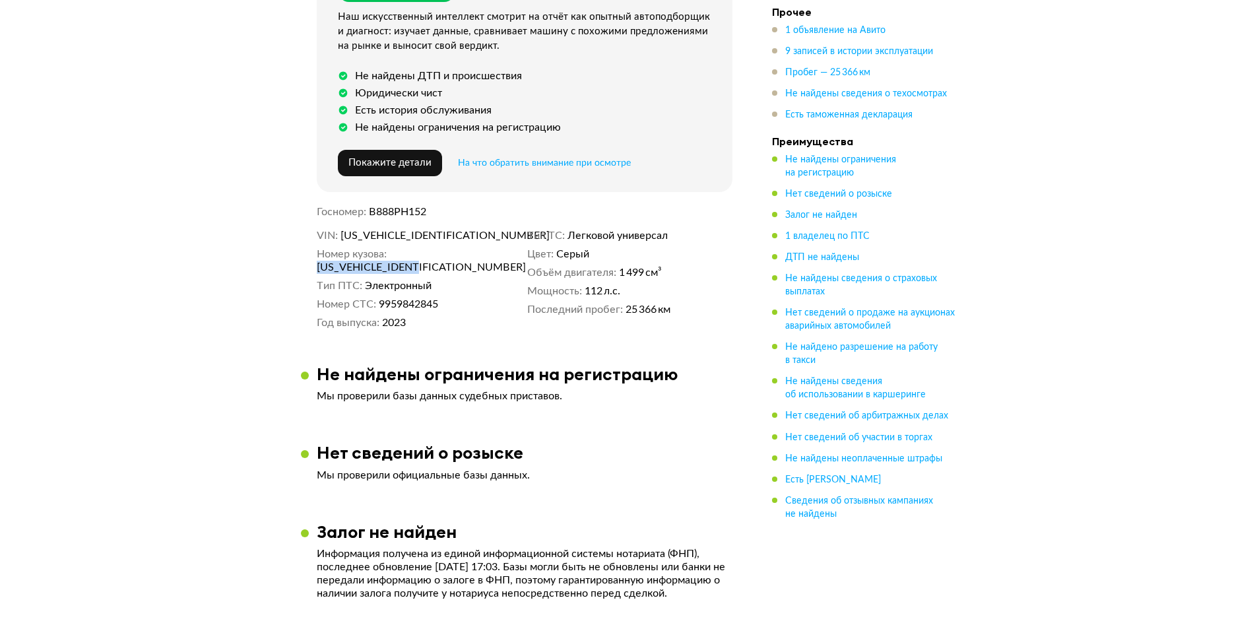
drag, startPoint x: 507, startPoint y: 253, endPoint x: 392, endPoint y: 254, distance: 114.8
click at [392, 261] on dd "LVVDB11B7PD984953" at bounding box center [419, 267] width 205 height 13
copy span "LVVDB11B7PD984953"
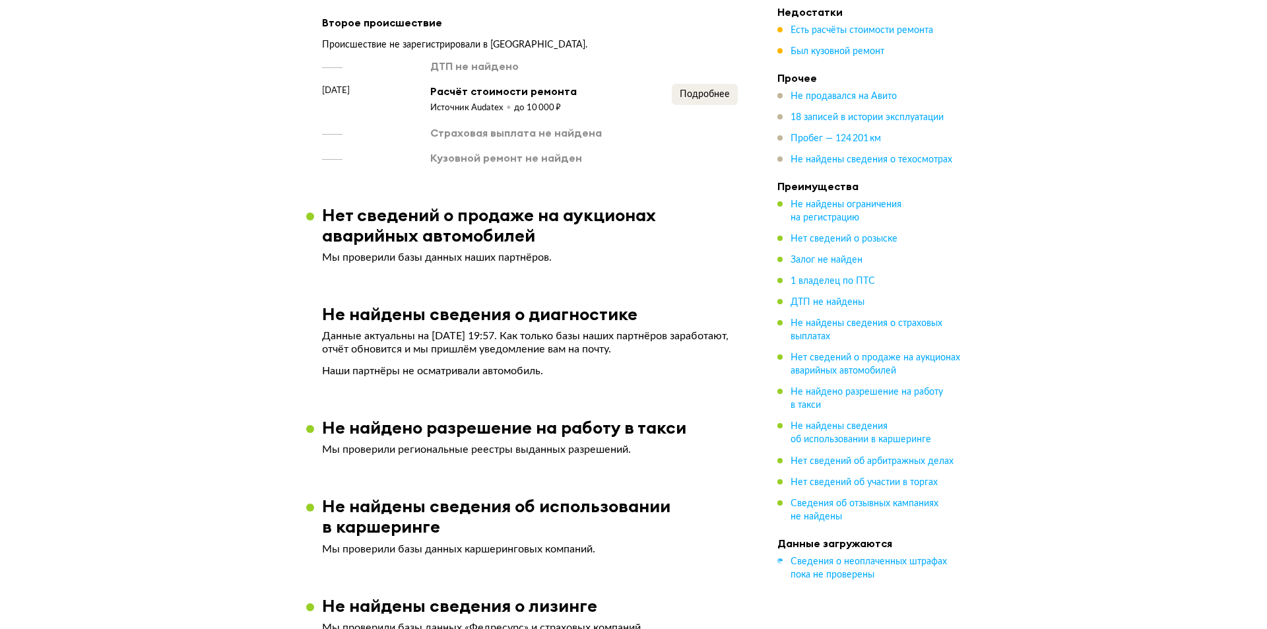
scroll to position [990, 0]
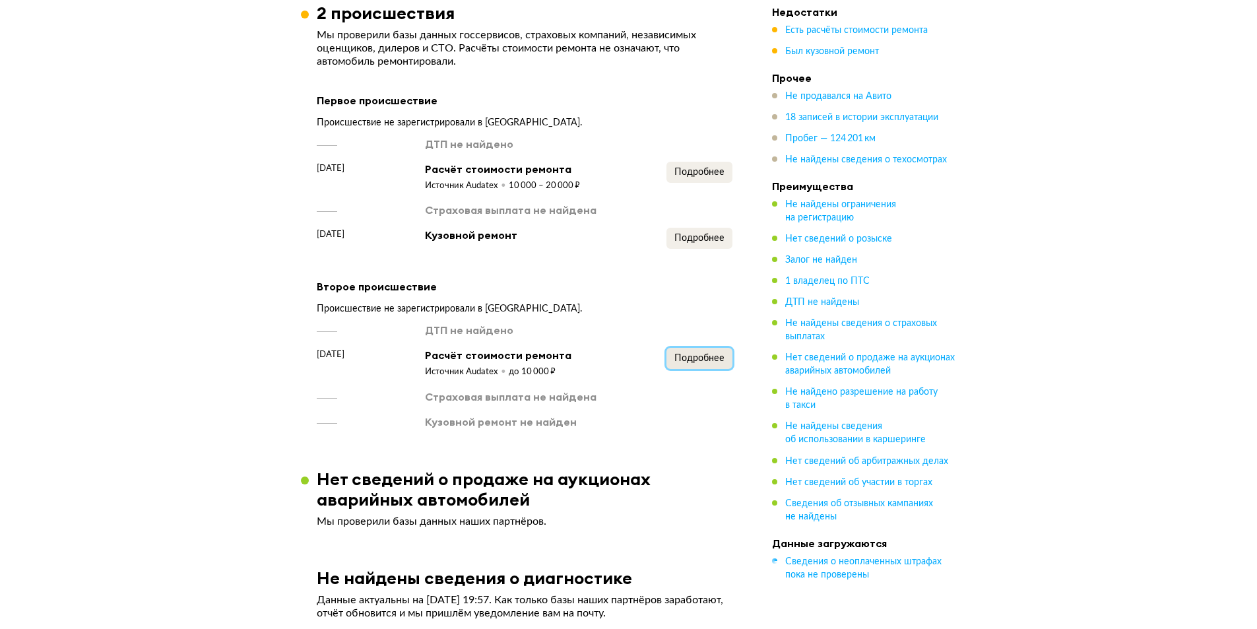
click at [704, 363] on span "Подробнее" at bounding box center [699, 358] width 50 height 9
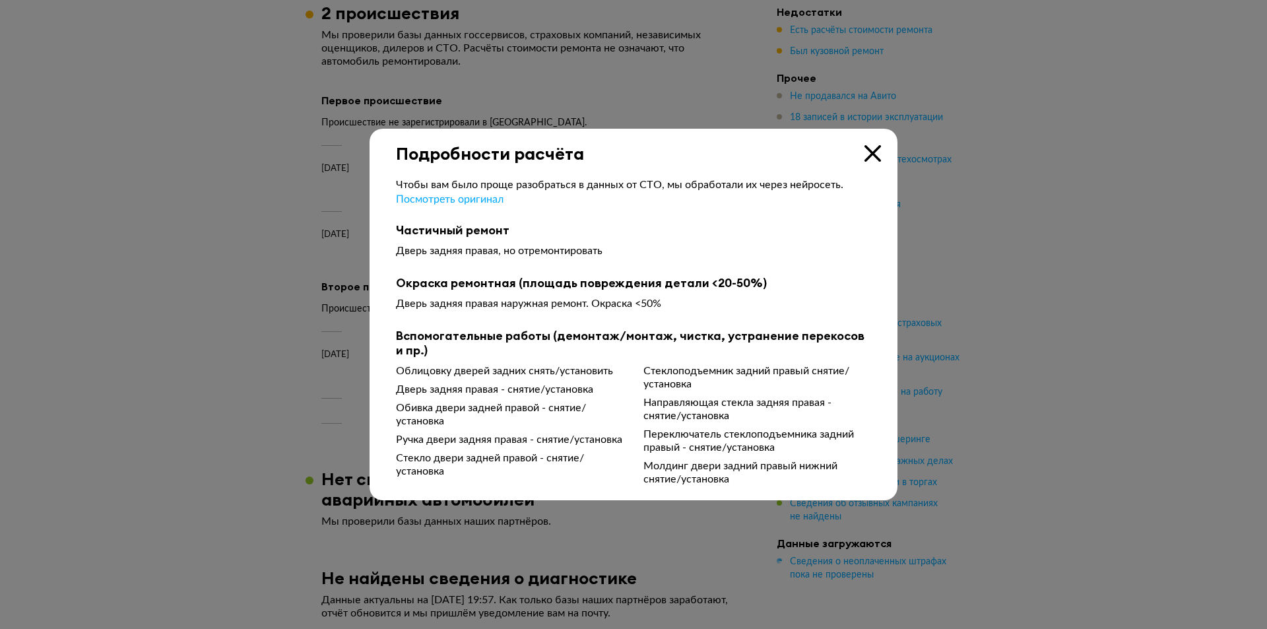
click at [239, 323] on div at bounding box center [633, 314] width 1267 height 629
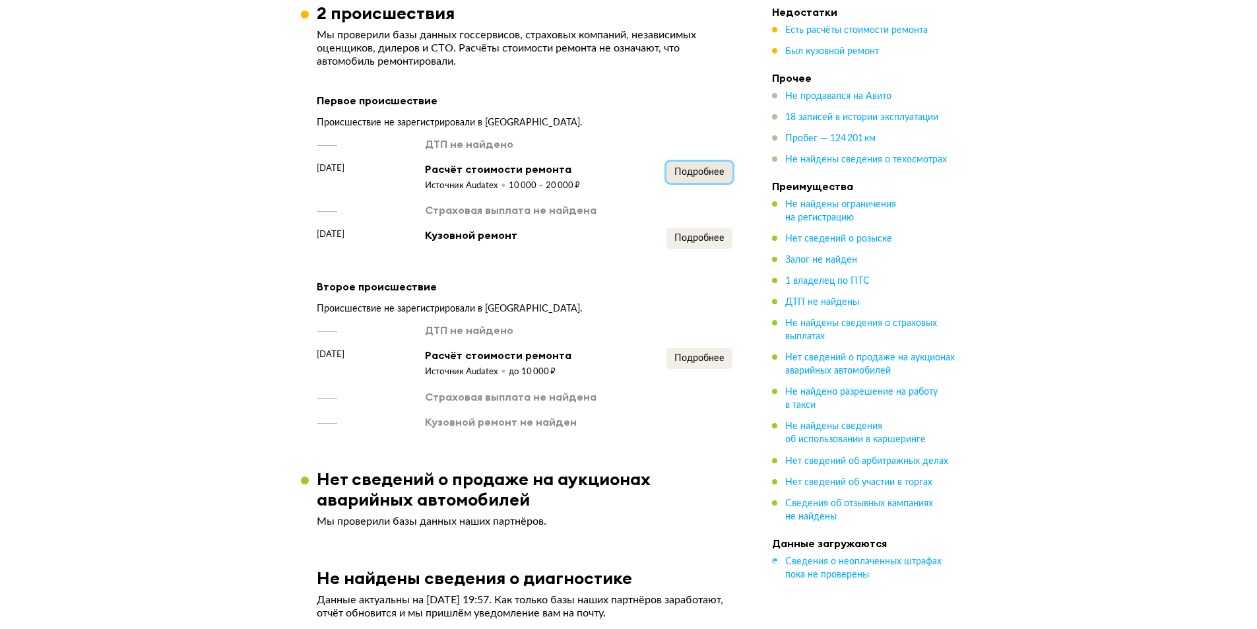
click at [689, 177] on span "Подробнее" at bounding box center [699, 172] width 50 height 9
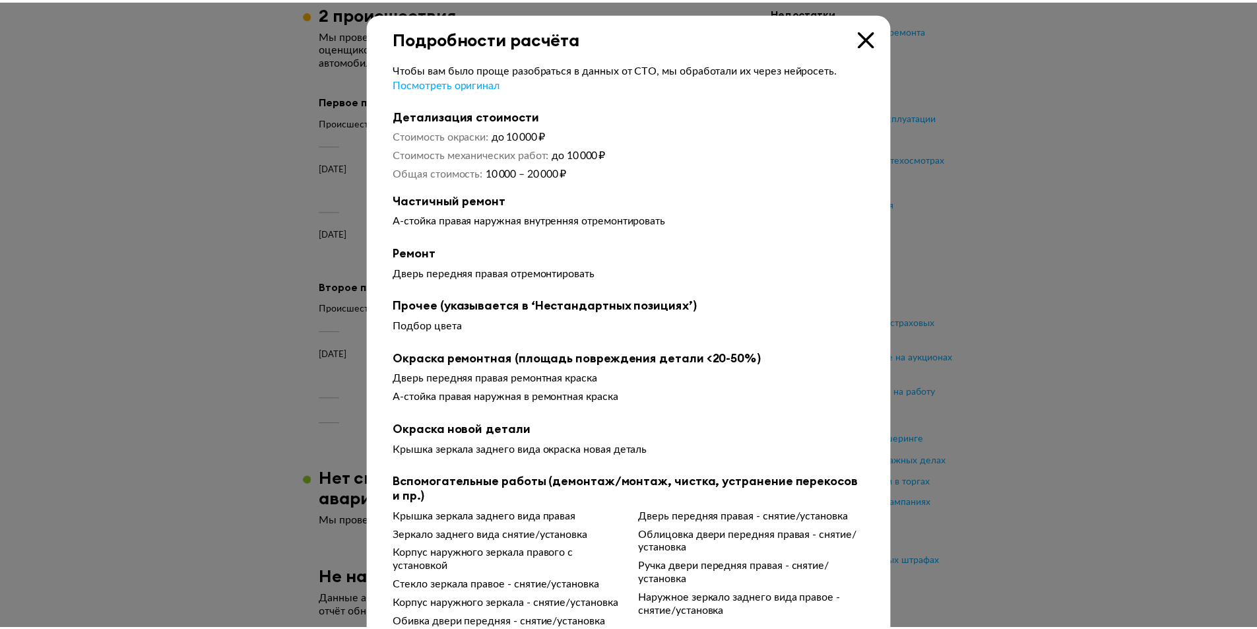
scroll to position [38, 0]
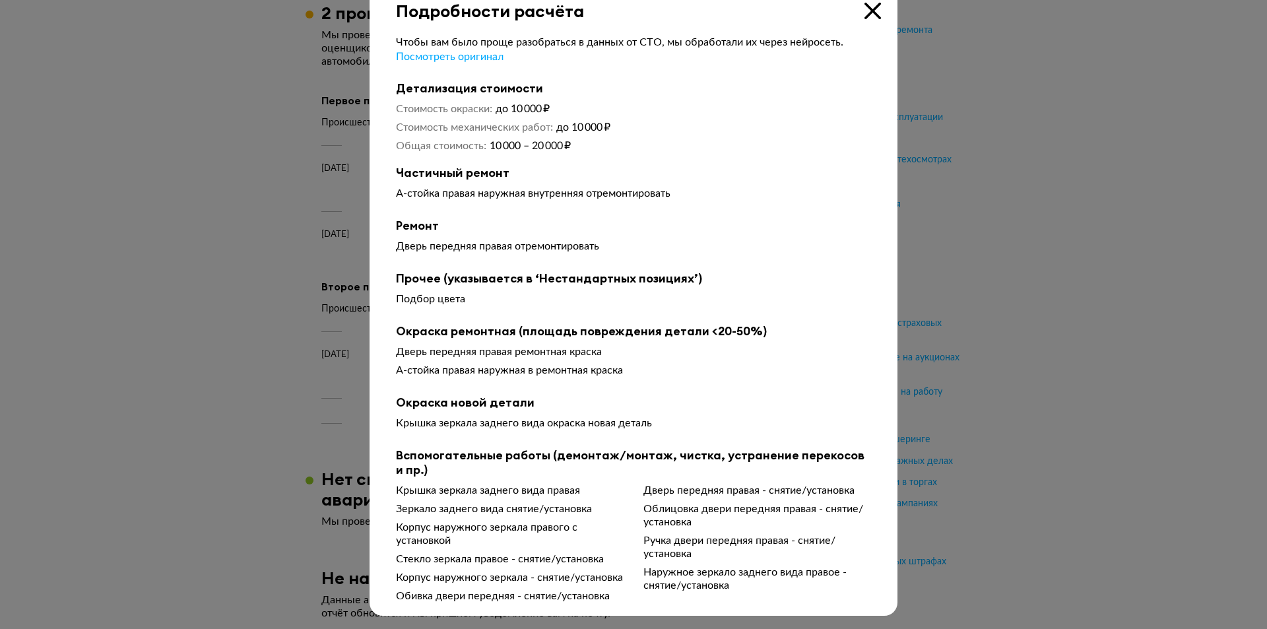
click at [284, 274] on div at bounding box center [633, 287] width 1267 height 629
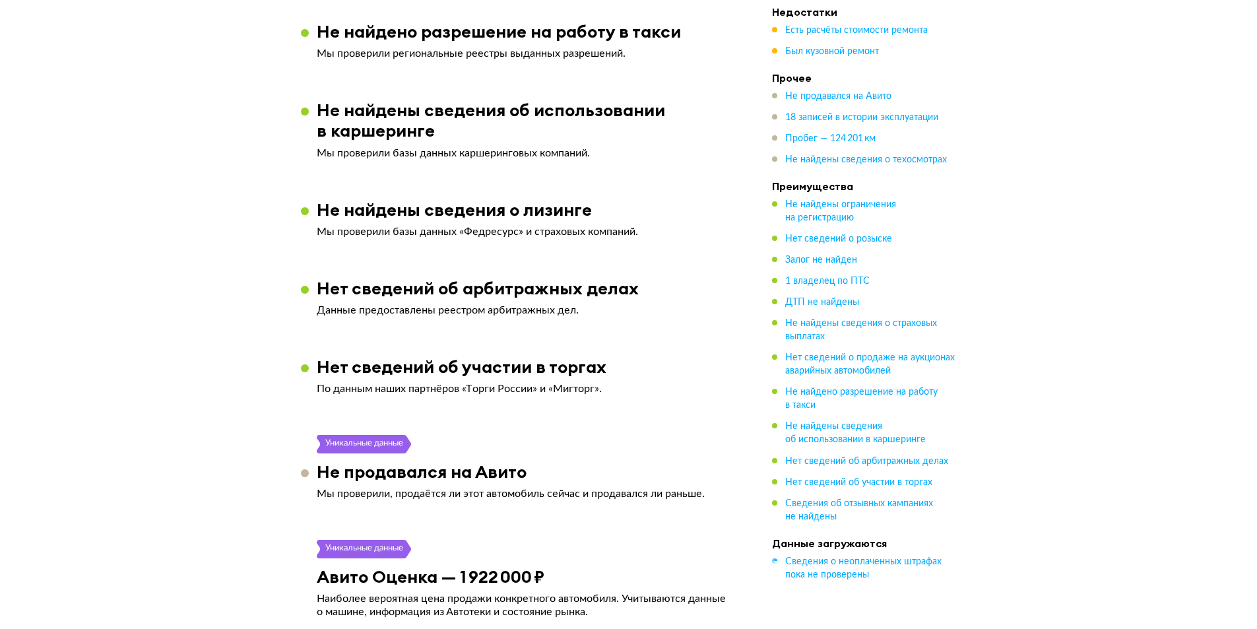
scroll to position [1980, 0]
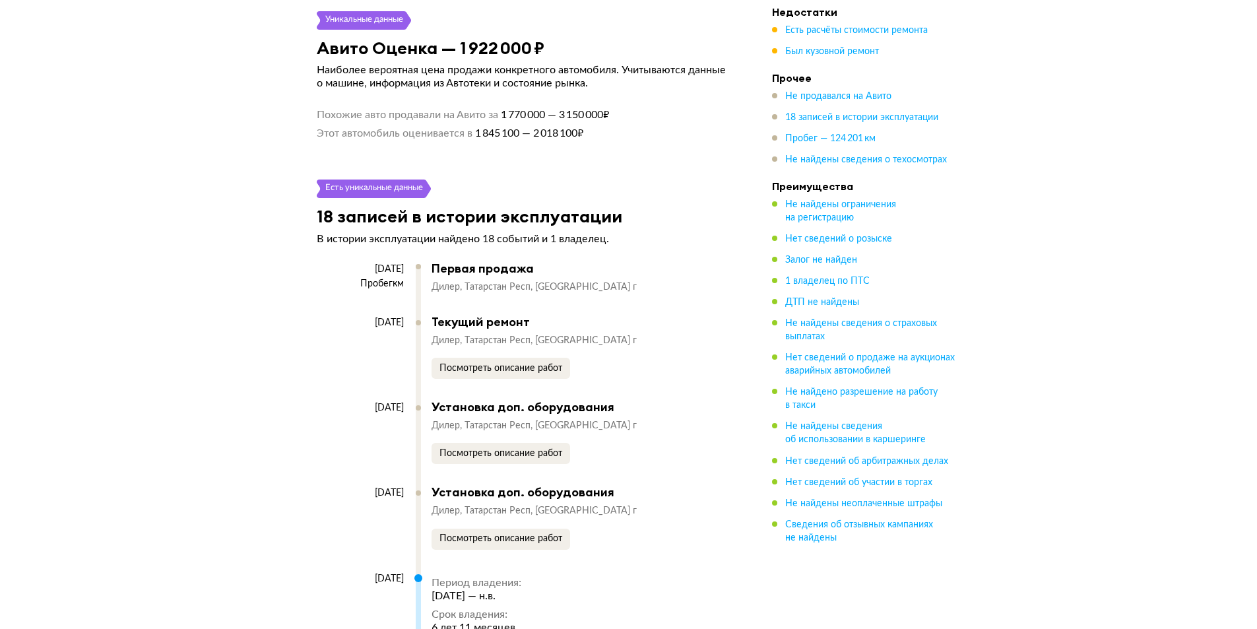
scroll to position [2178, 0]
click at [527, 374] on span "Посмотреть описание работ" at bounding box center [501, 368] width 123 height 9
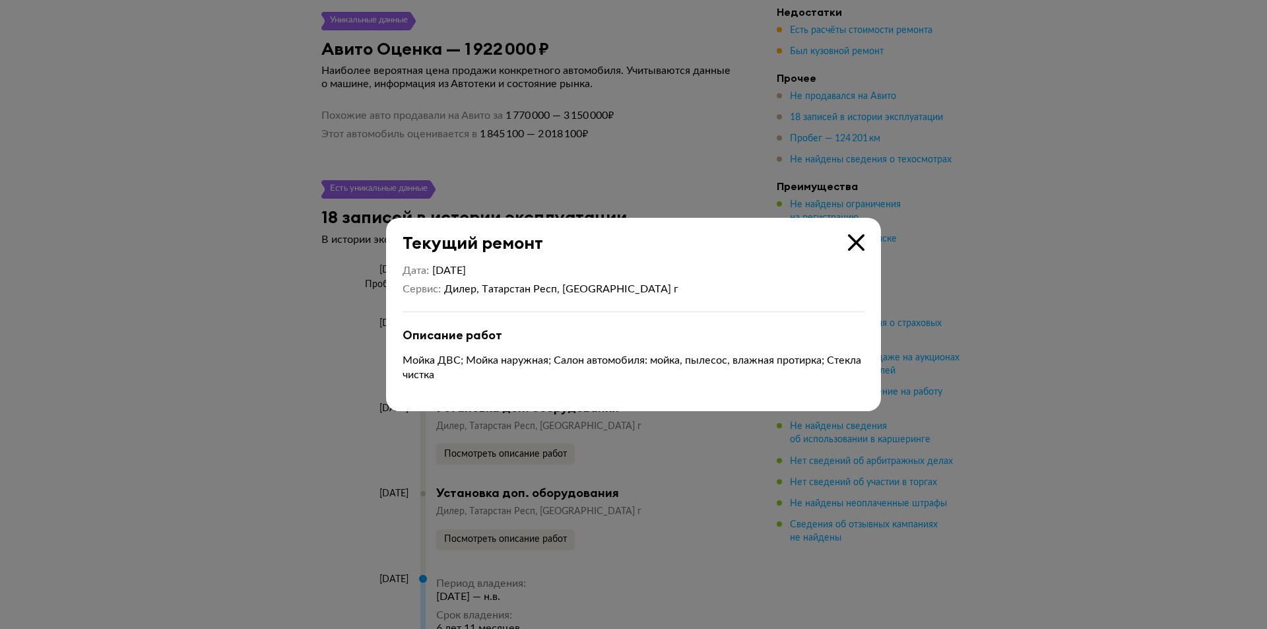
click at [326, 315] on div at bounding box center [633, 314] width 1267 height 629
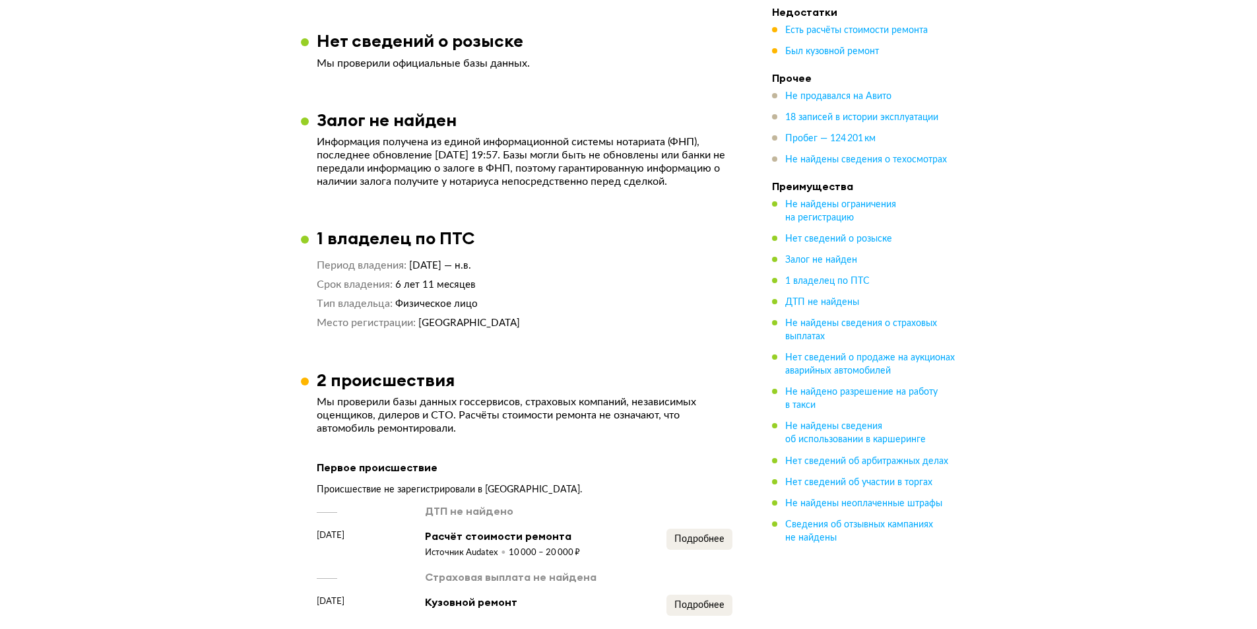
scroll to position [594, 0]
